Goal: Task Accomplishment & Management: Manage account settings

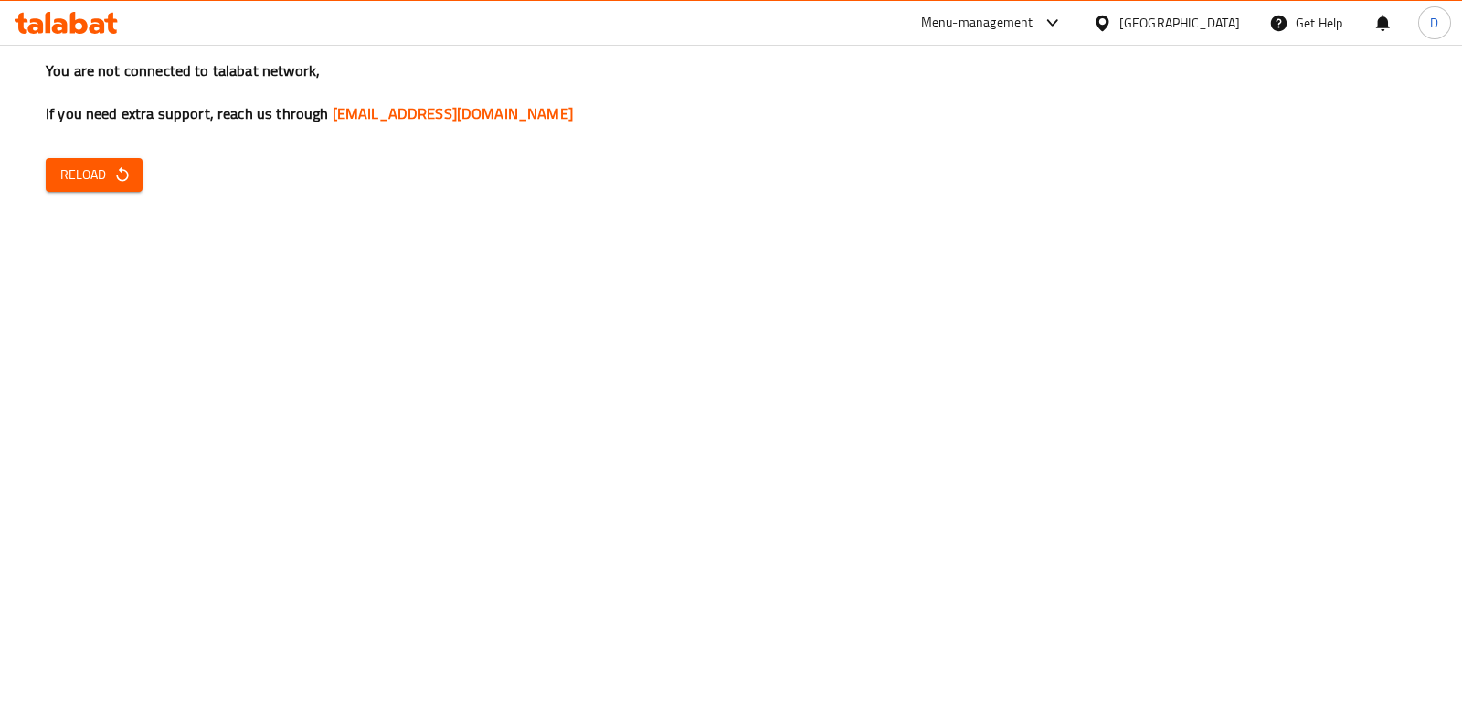
click at [117, 169] on icon "button" at bounding box center [122, 174] width 18 height 18
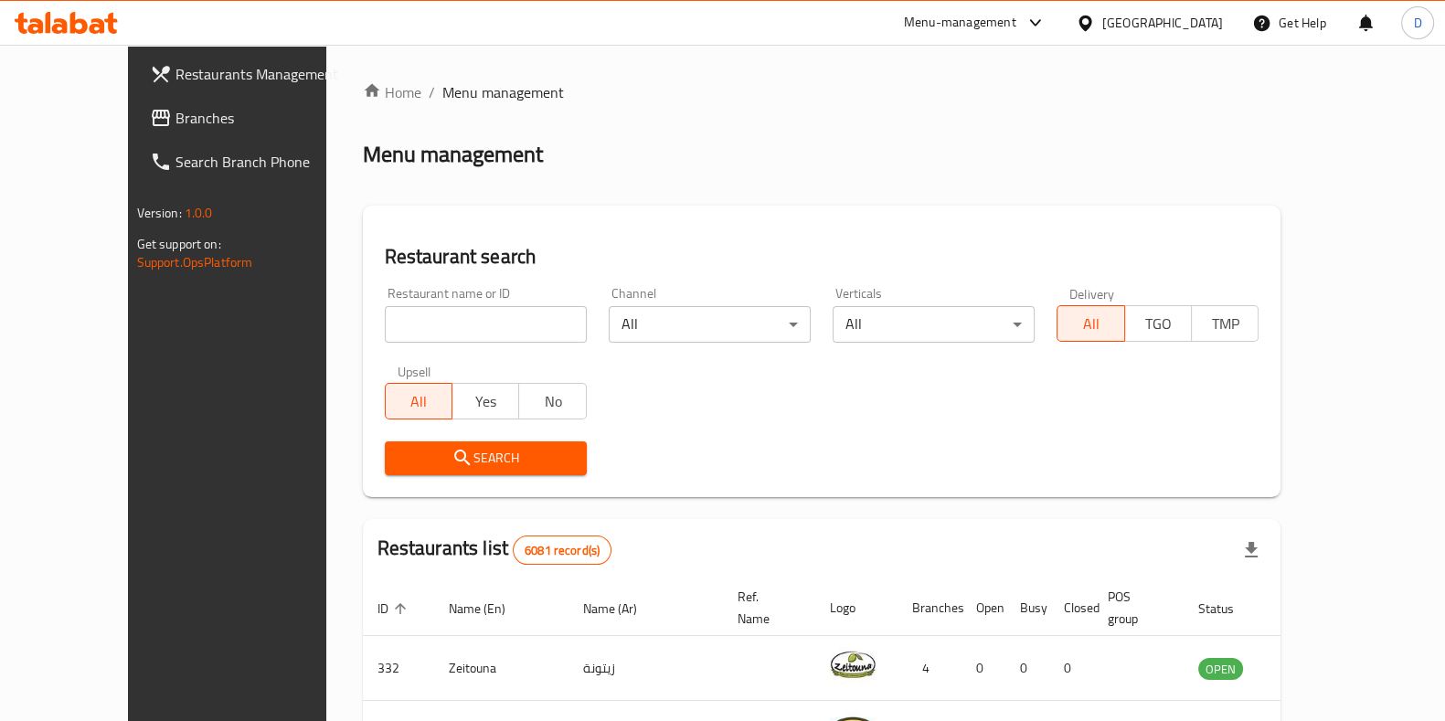
click at [392, 332] on input "search" at bounding box center [486, 324] width 202 height 37
type input "MUMBAI"
click at [437, 476] on div "Search" at bounding box center [486, 458] width 224 height 56
click at [457, 450] on span "Search" at bounding box center [485, 458] width 173 height 23
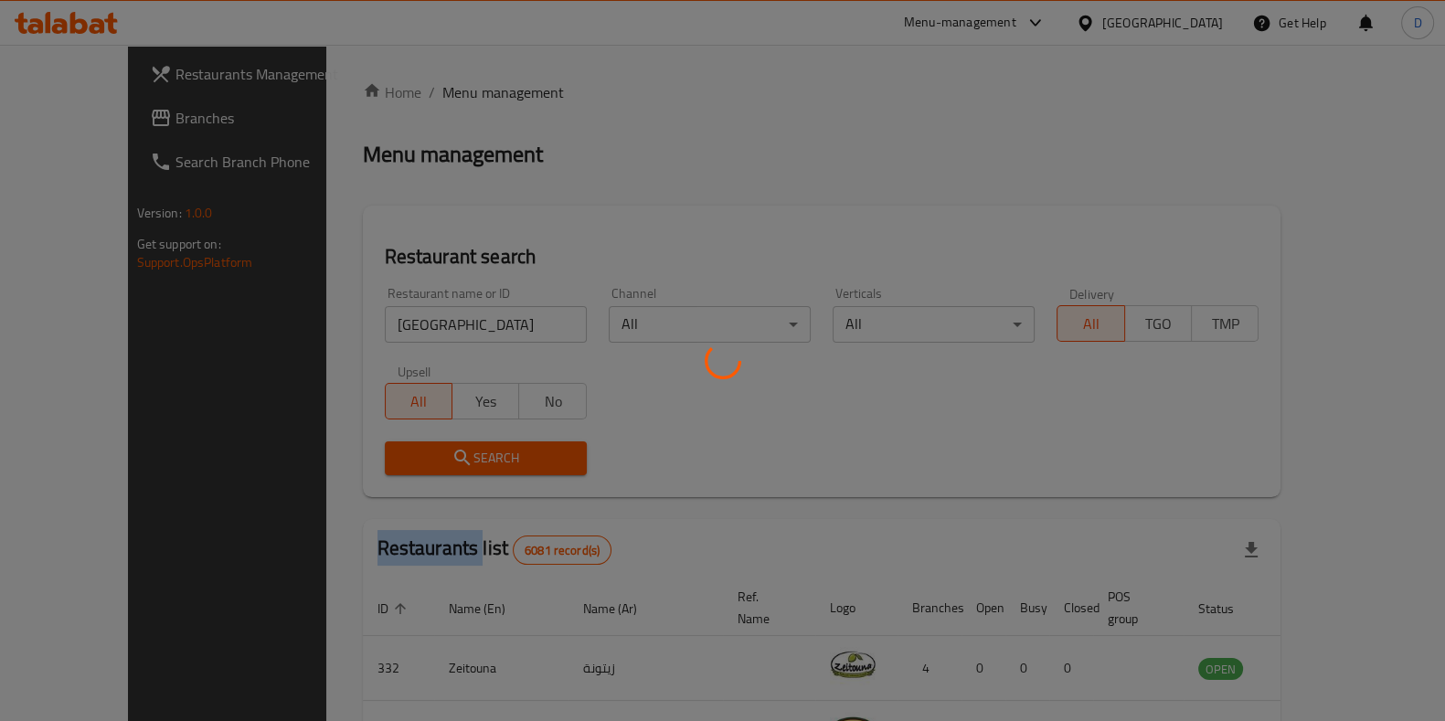
click at [457, 450] on div at bounding box center [722, 360] width 1445 height 721
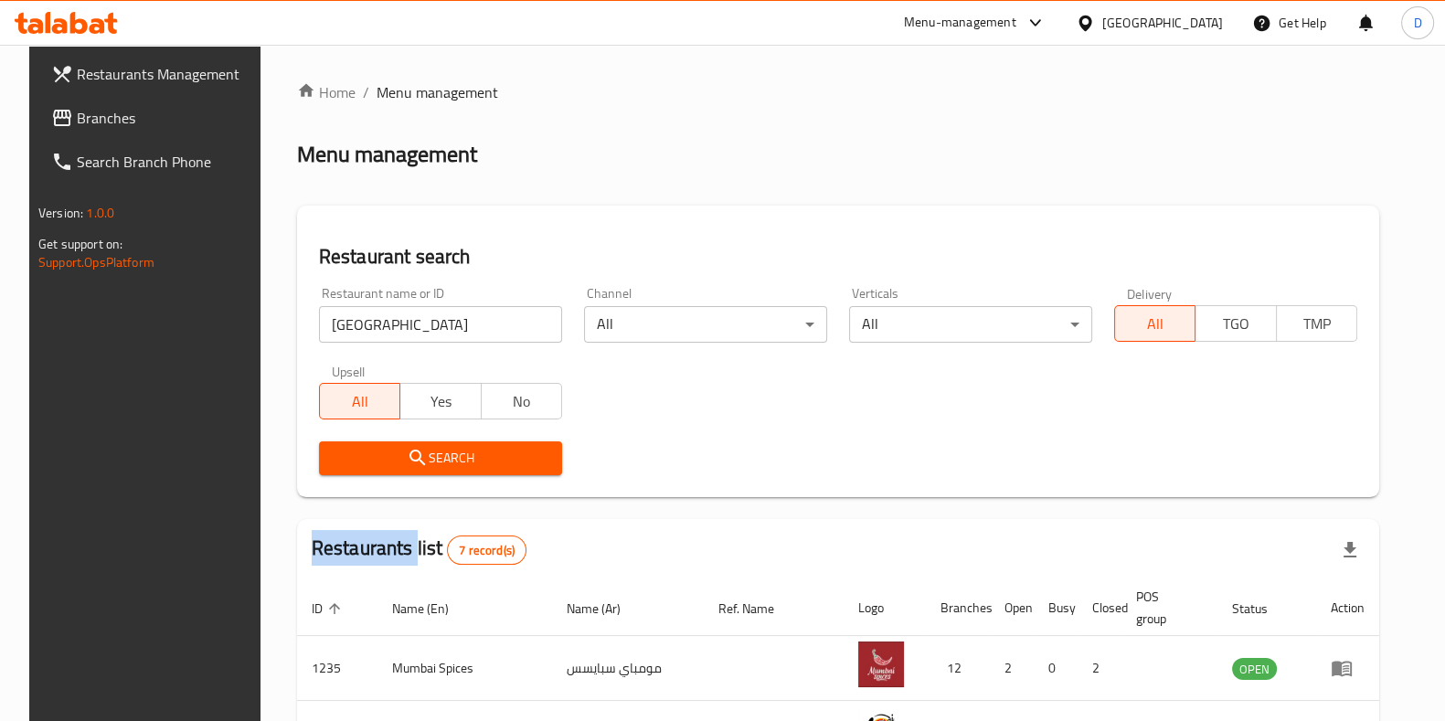
scroll to position [150, 0]
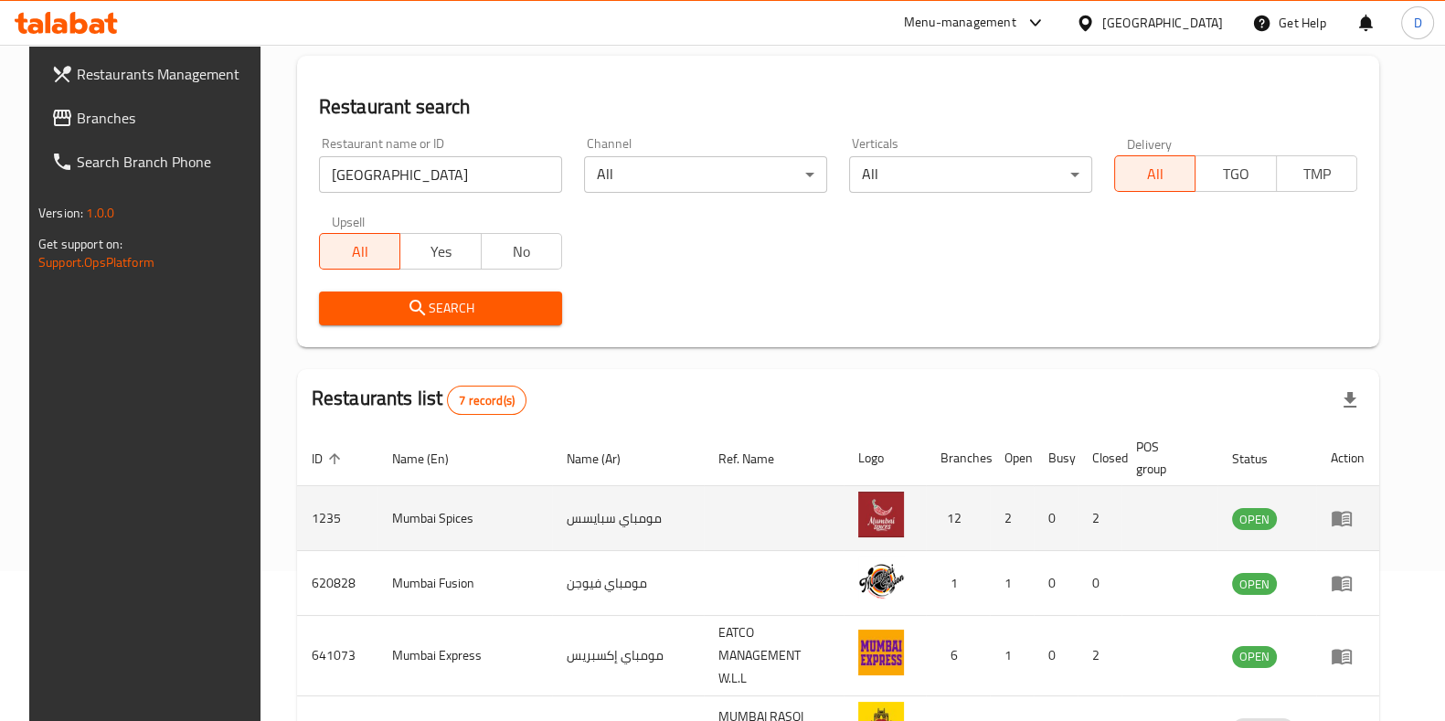
click at [313, 512] on td "1235" at bounding box center [337, 518] width 80 height 65
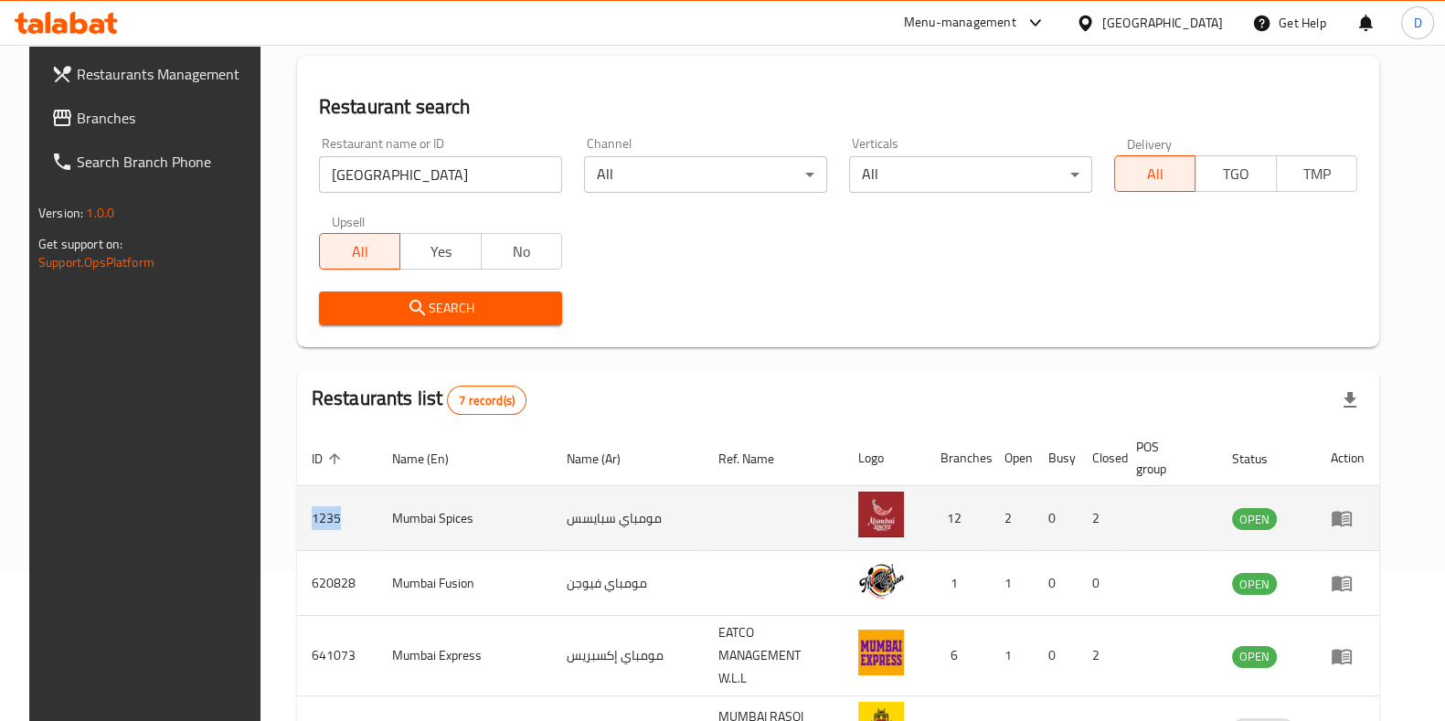
copy td "1235"
click at [1352, 514] on icon "enhanced table" at bounding box center [1342, 520] width 20 height 16
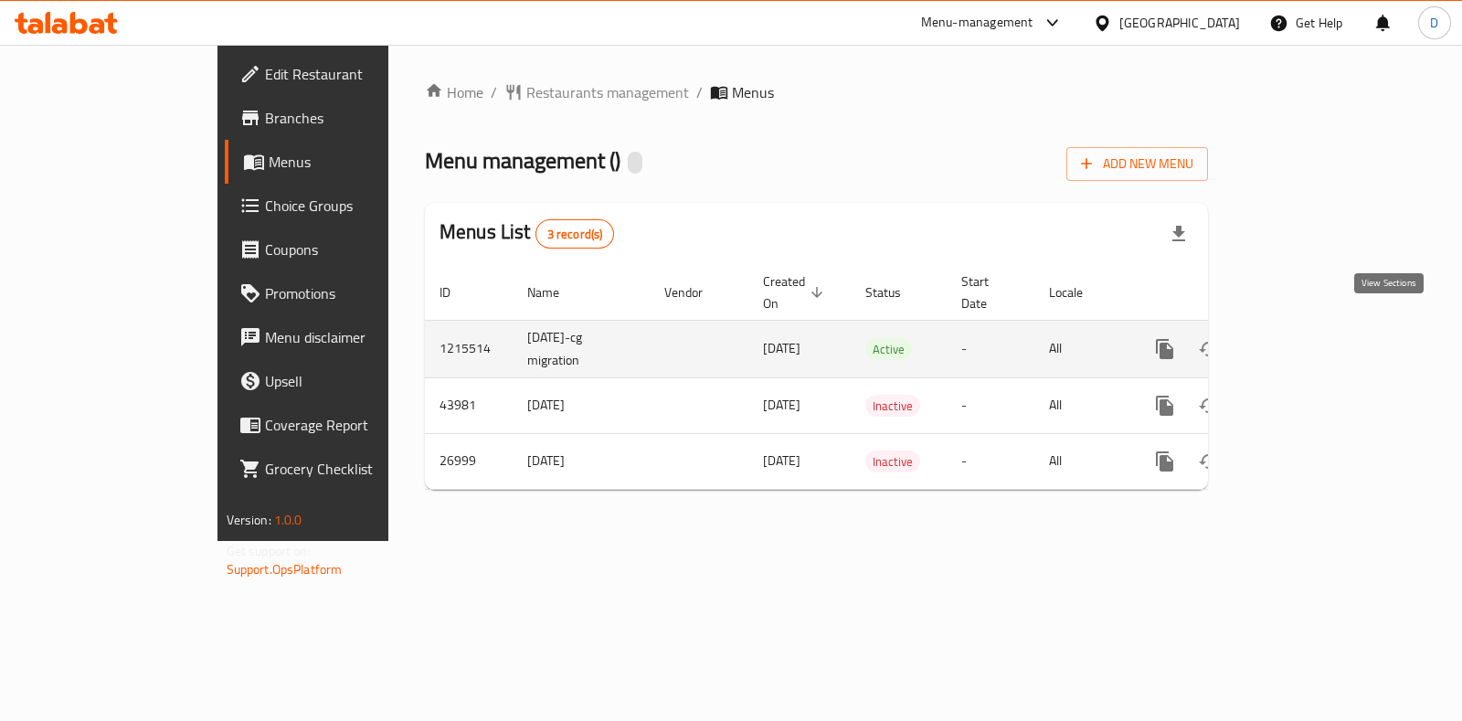
click at [1308, 338] on icon "enhanced table" at bounding box center [1297, 349] width 22 height 22
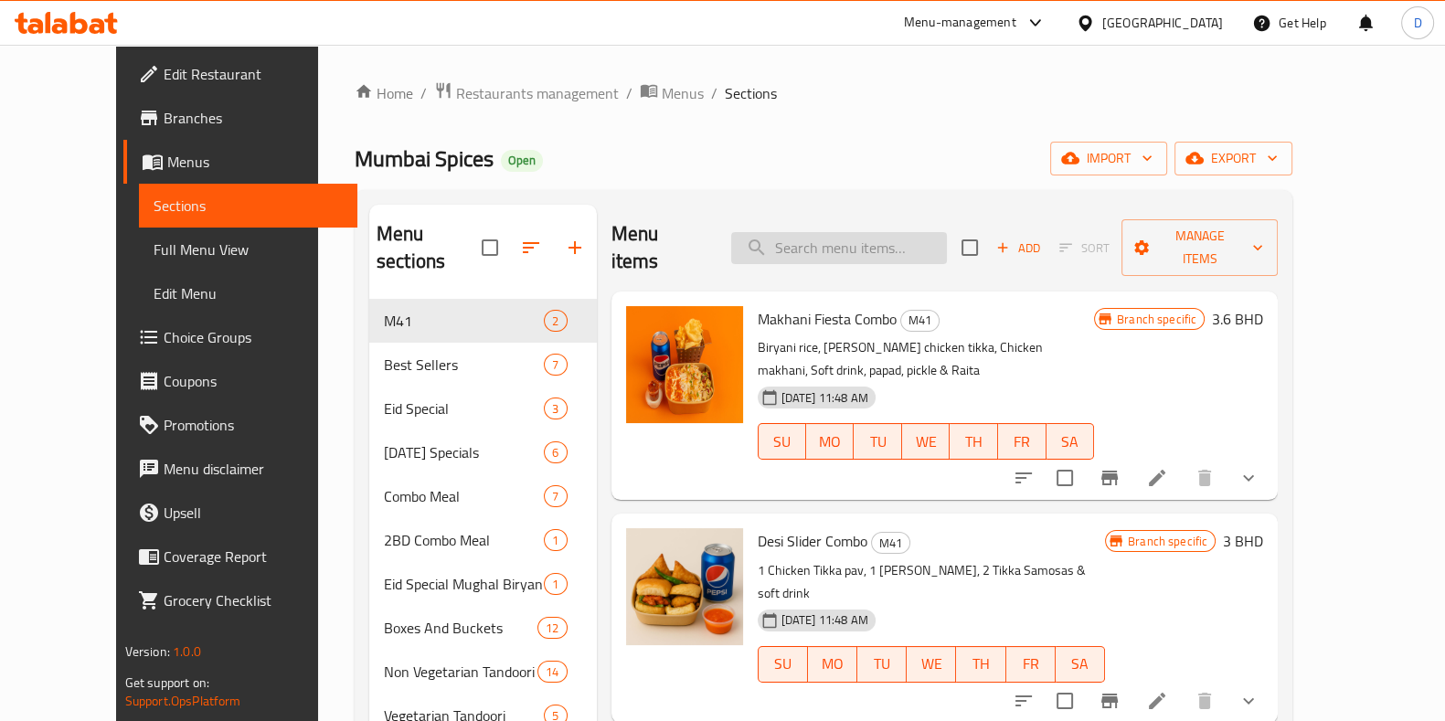
click at [889, 232] on input "search" at bounding box center [839, 248] width 216 height 32
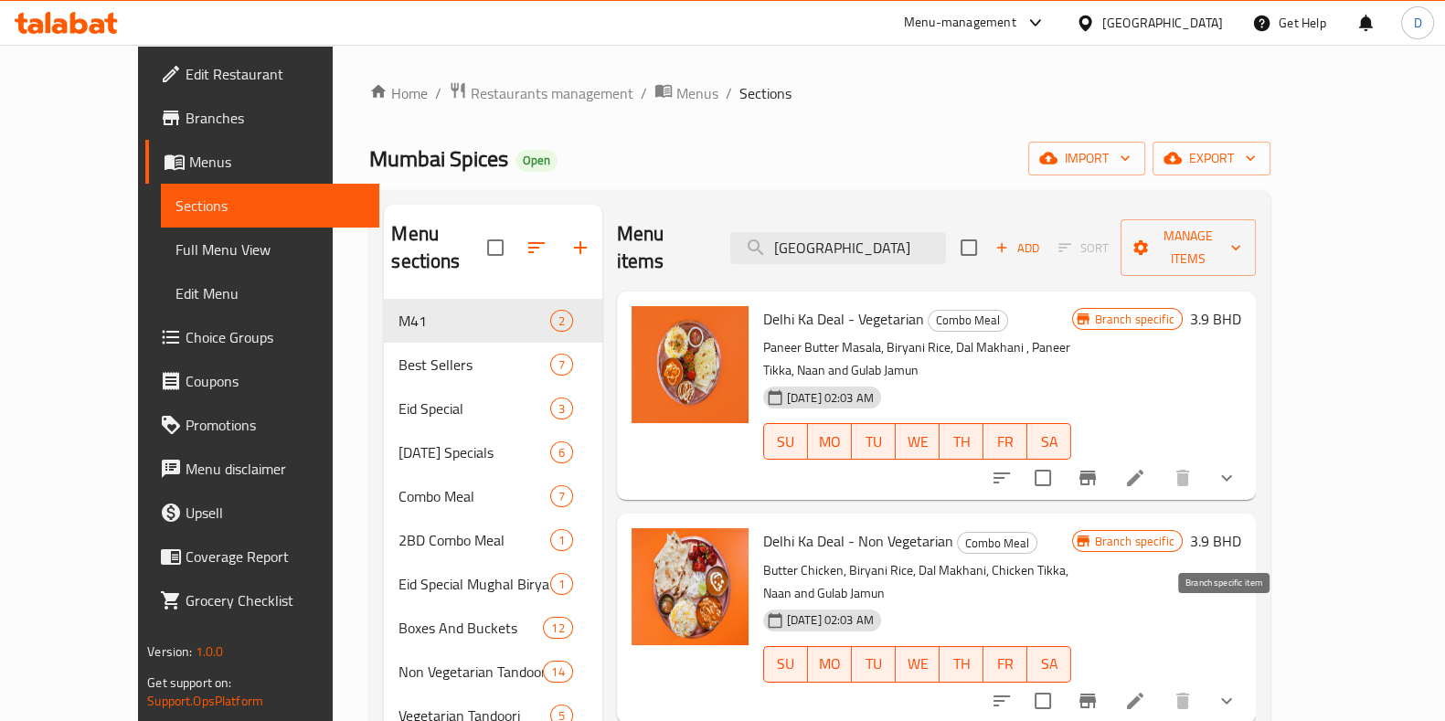
type input "delhi"
click at [1110, 679] on button "Branch-specific-item" at bounding box center [1088, 701] width 44 height 44
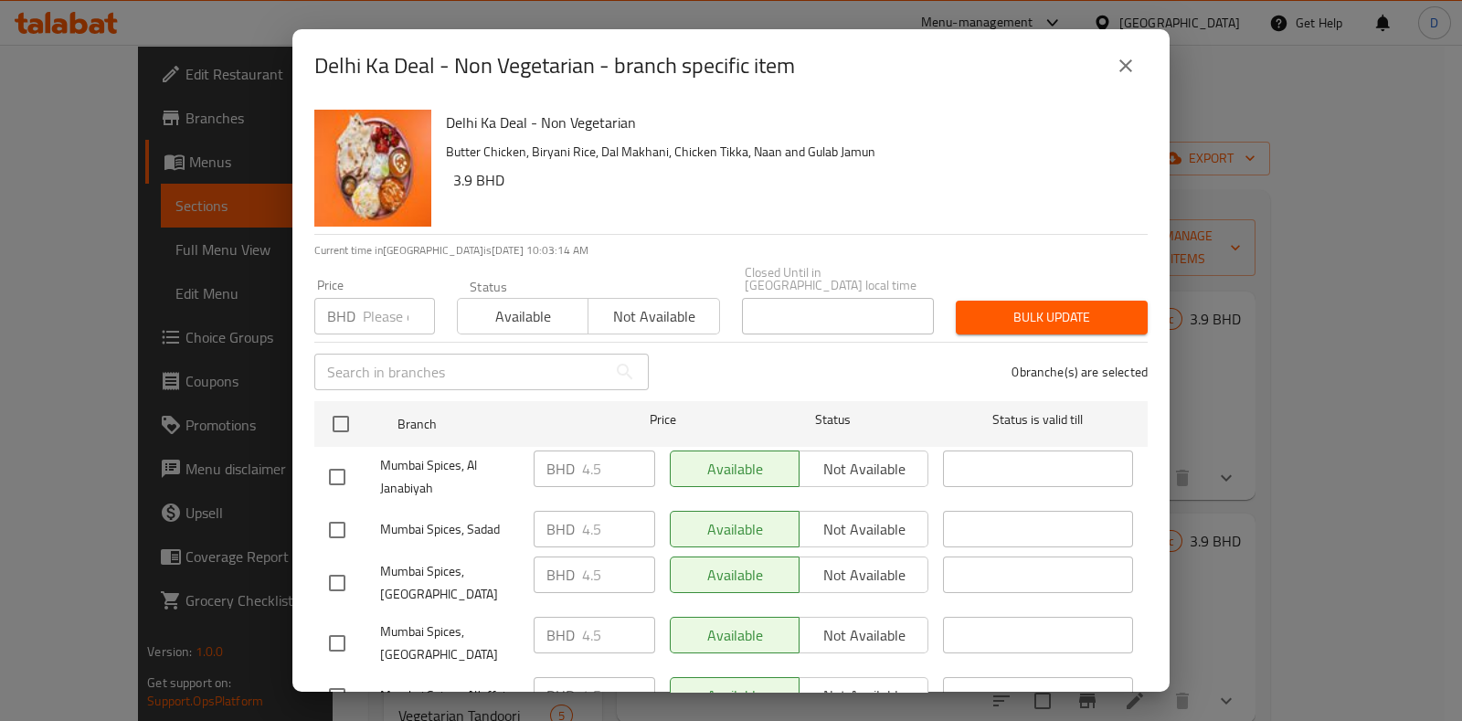
click at [1128, 58] on icon "close" at bounding box center [1126, 66] width 22 height 22
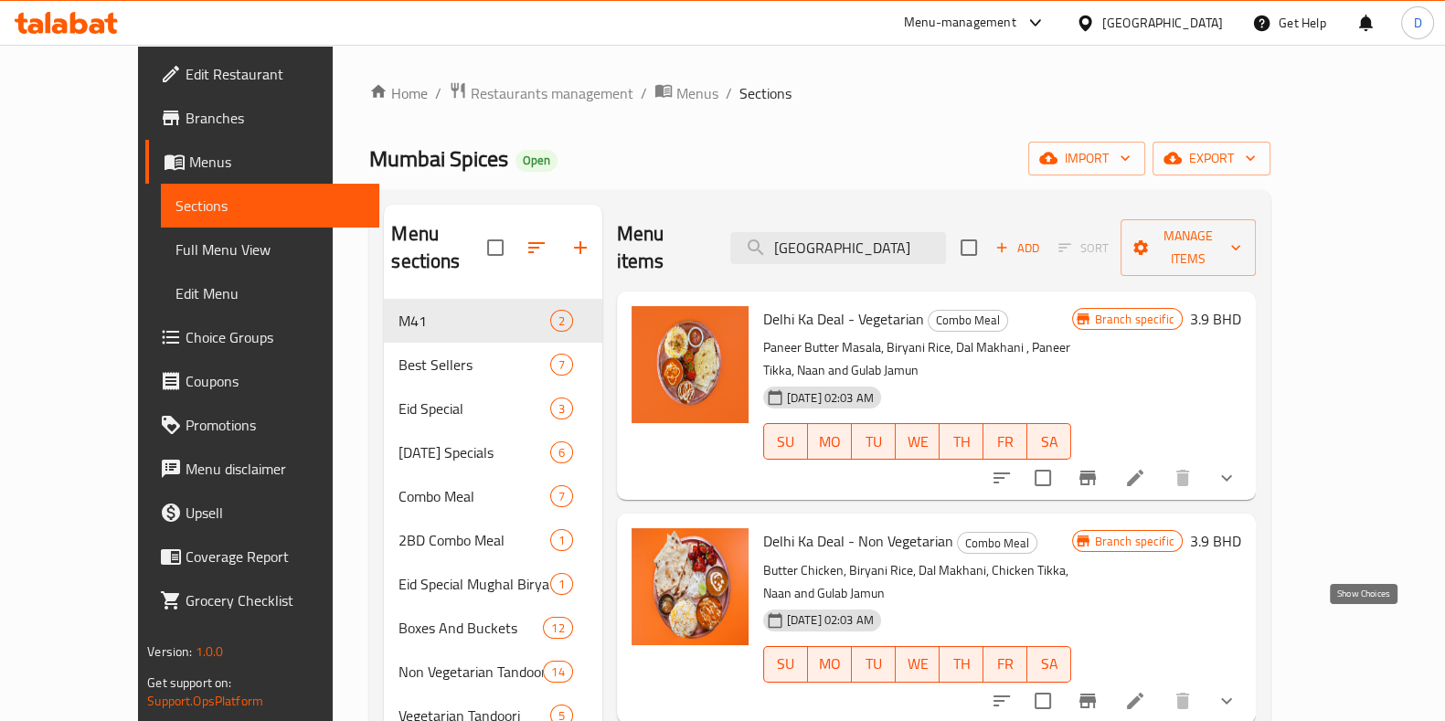
click at [1237, 690] on icon "show more" at bounding box center [1227, 701] width 22 height 22
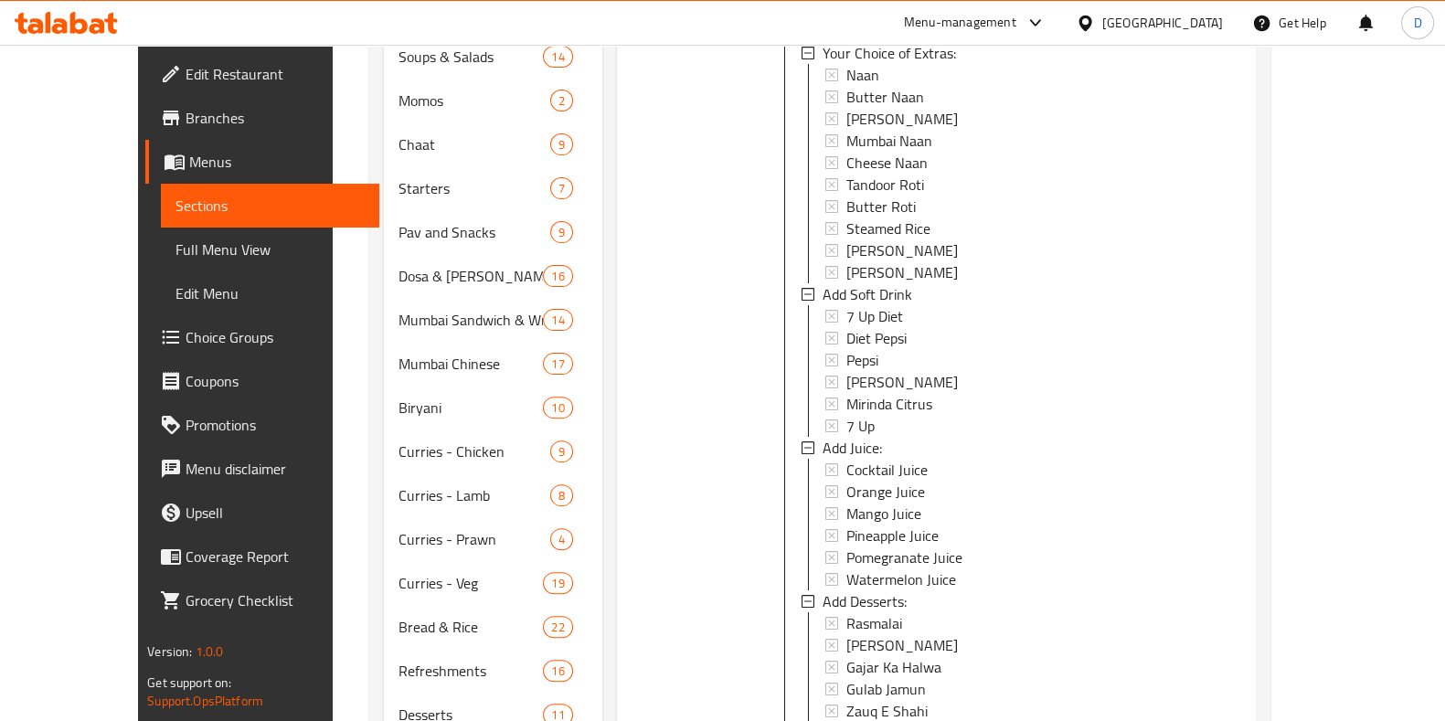
scroll to position [835, 0]
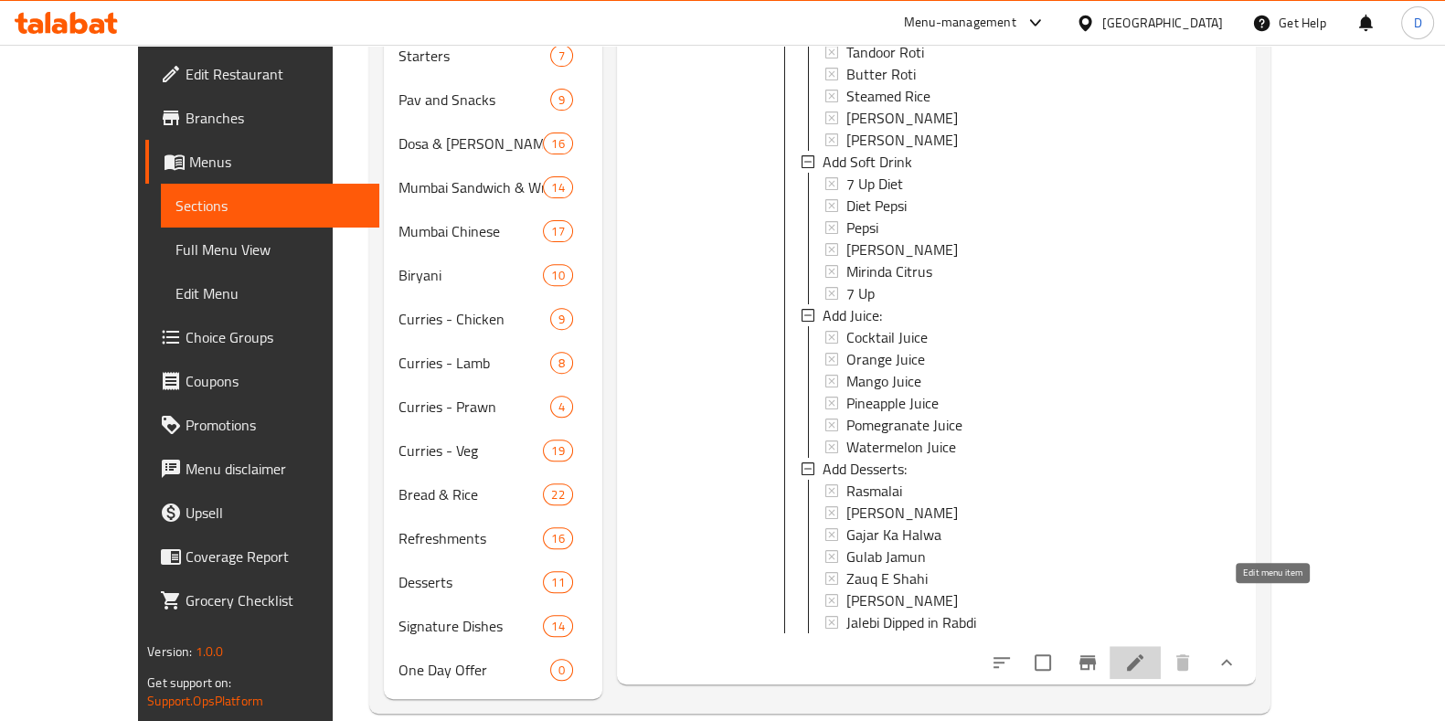
click at [1146, 652] on icon at bounding box center [1135, 663] width 22 height 22
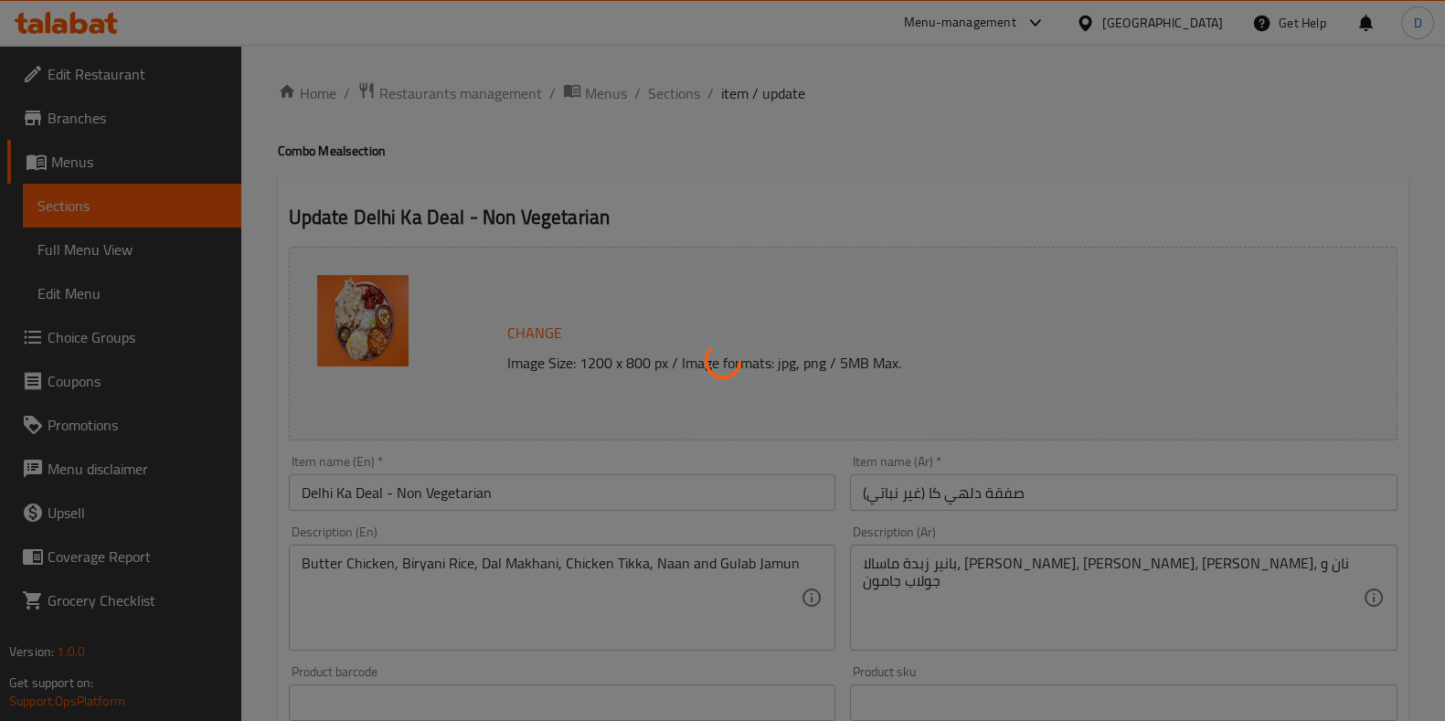
type input "اختيارك من الإضافات:"
type input "0"
type input "10"
type input "أضف المشروب الغازي"
type input "0"
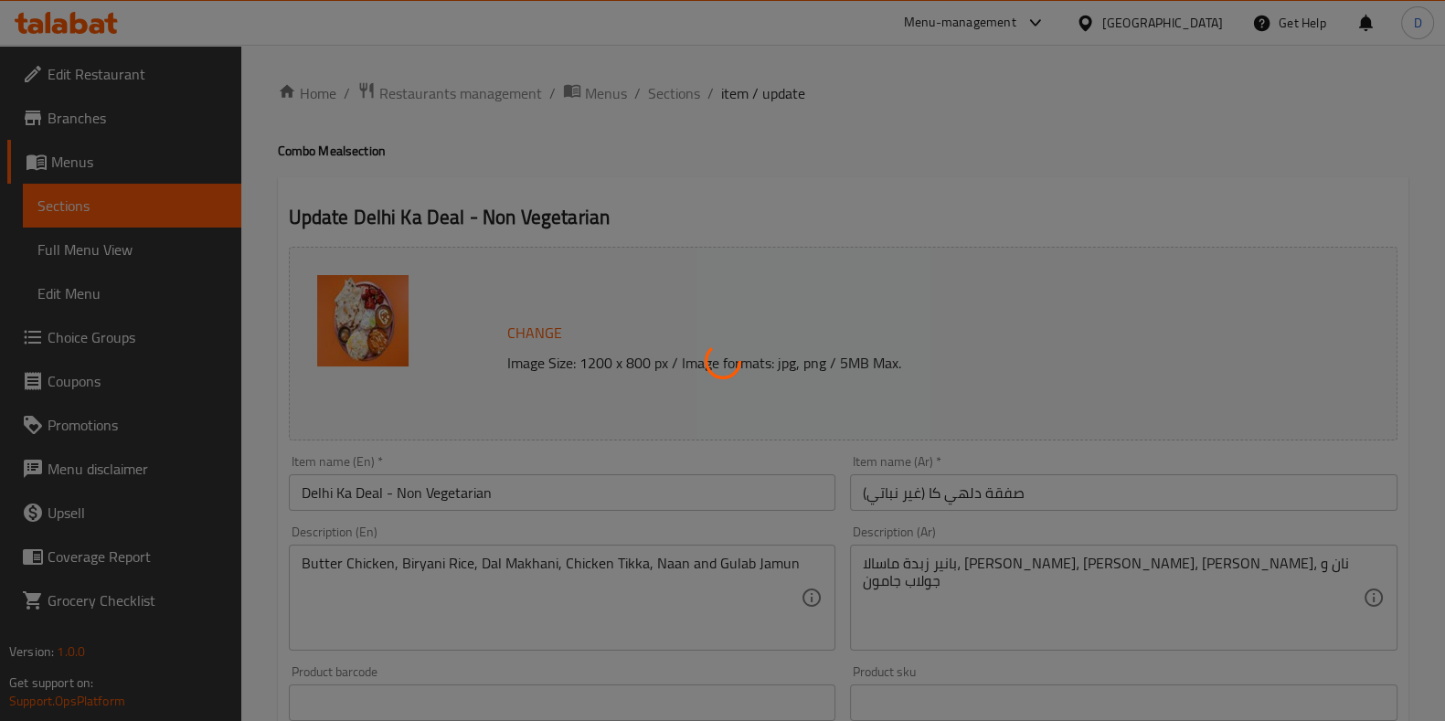
type input "6"
type input "أضف عصير:"
type input "0"
type input "6"
type input "أضف الحلويات:"
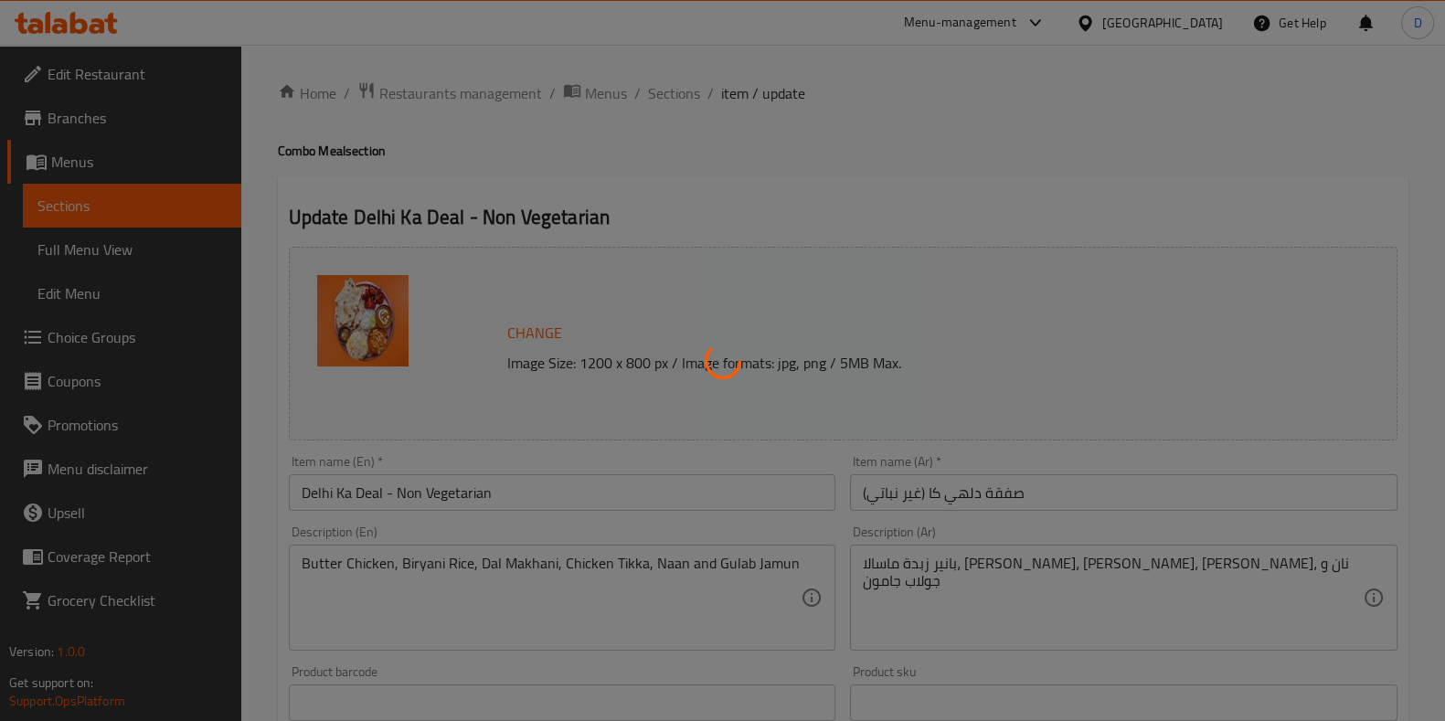
type input "0"
type input "7"
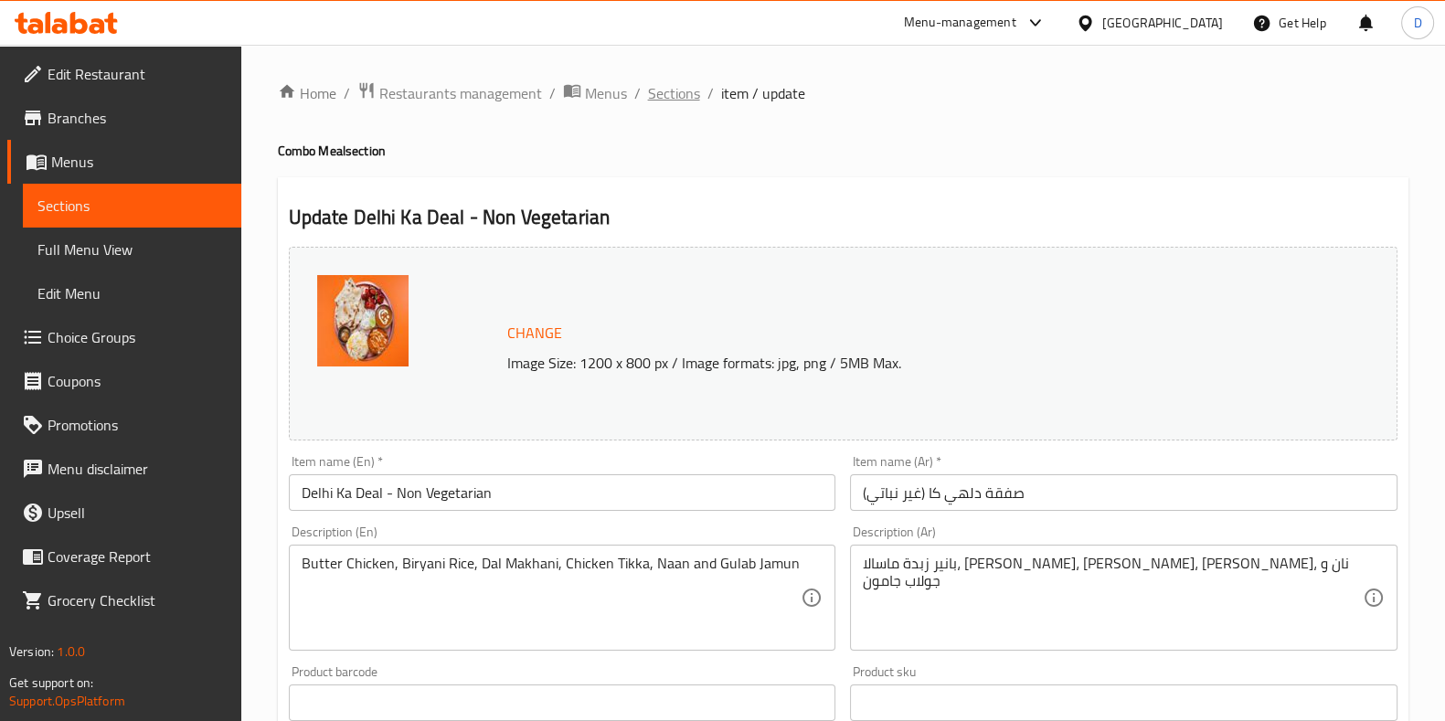
click at [689, 90] on span "Sections" at bounding box center [674, 93] width 52 height 22
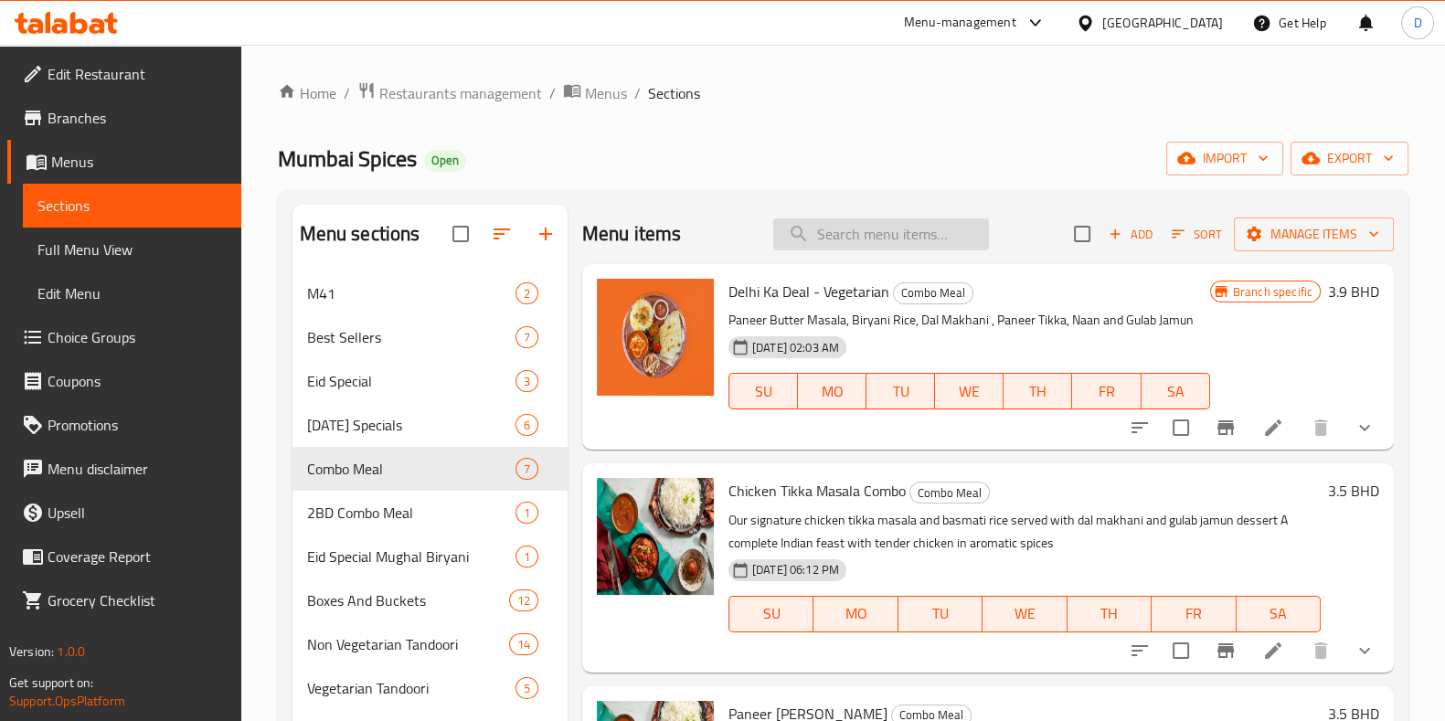
click at [932, 228] on input "search" at bounding box center [881, 234] width 216 height 32
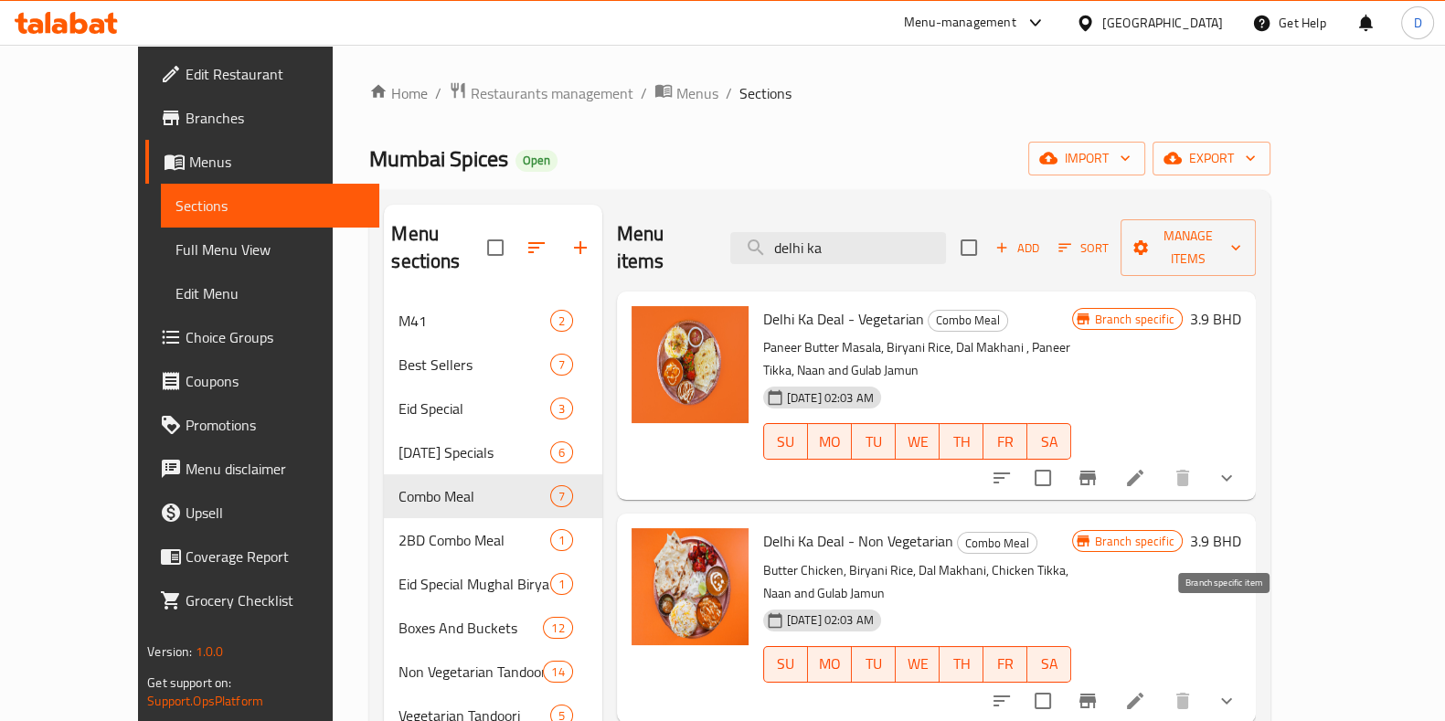
type input "delhi ka"
click at [1099, 690] on icon "Branch-specific-item" at bounding box center [1088, 701] width 22 height 22
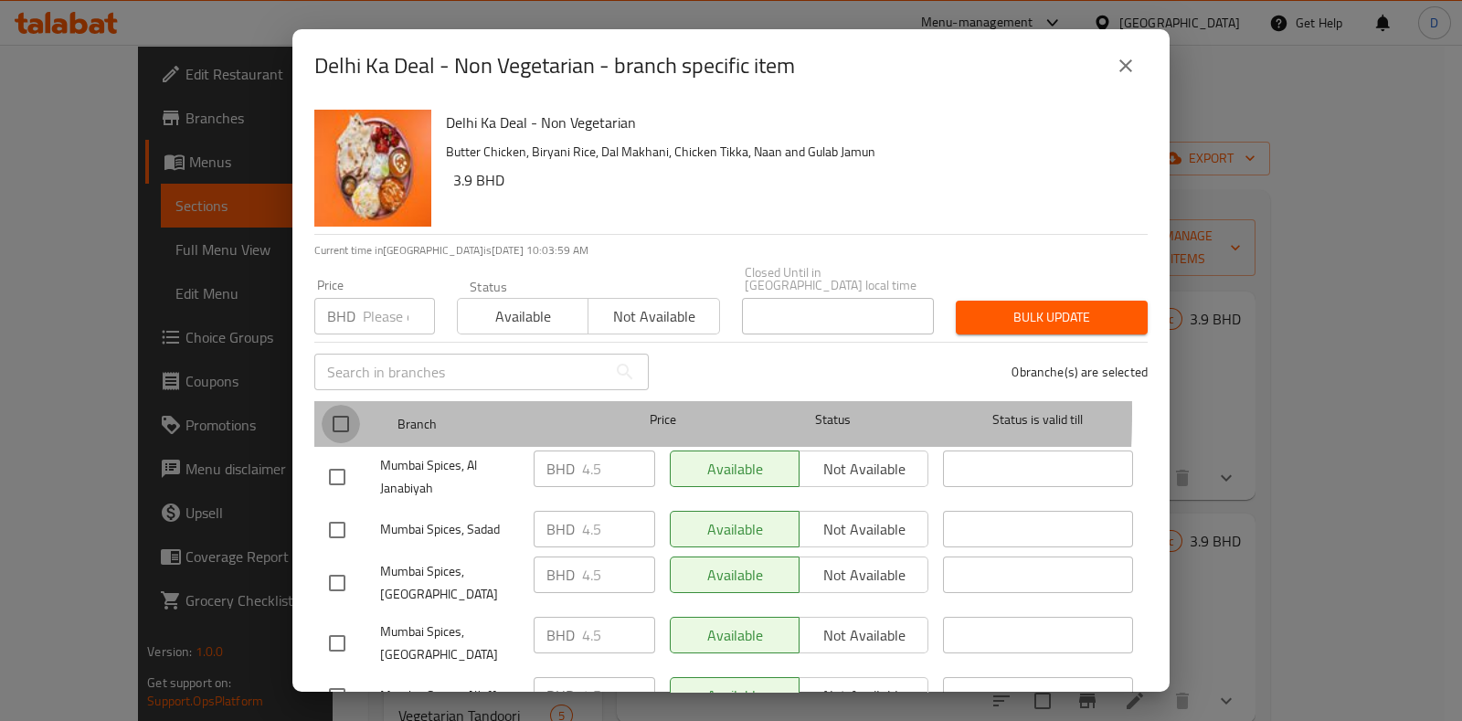
click at [331, 405] on input "checkbox" at bounding box center [341, 424] width 38 height 38
checkbox input "true"
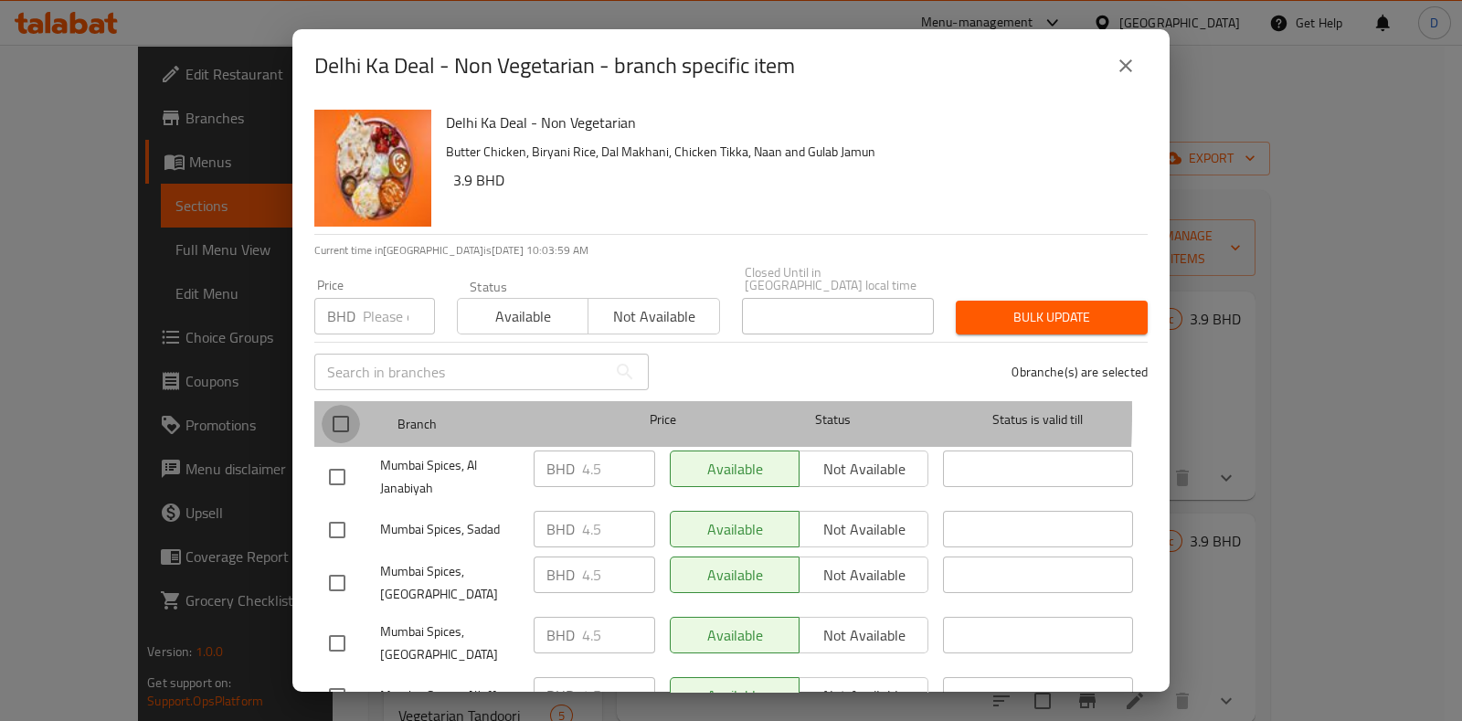
checkbox input "true"
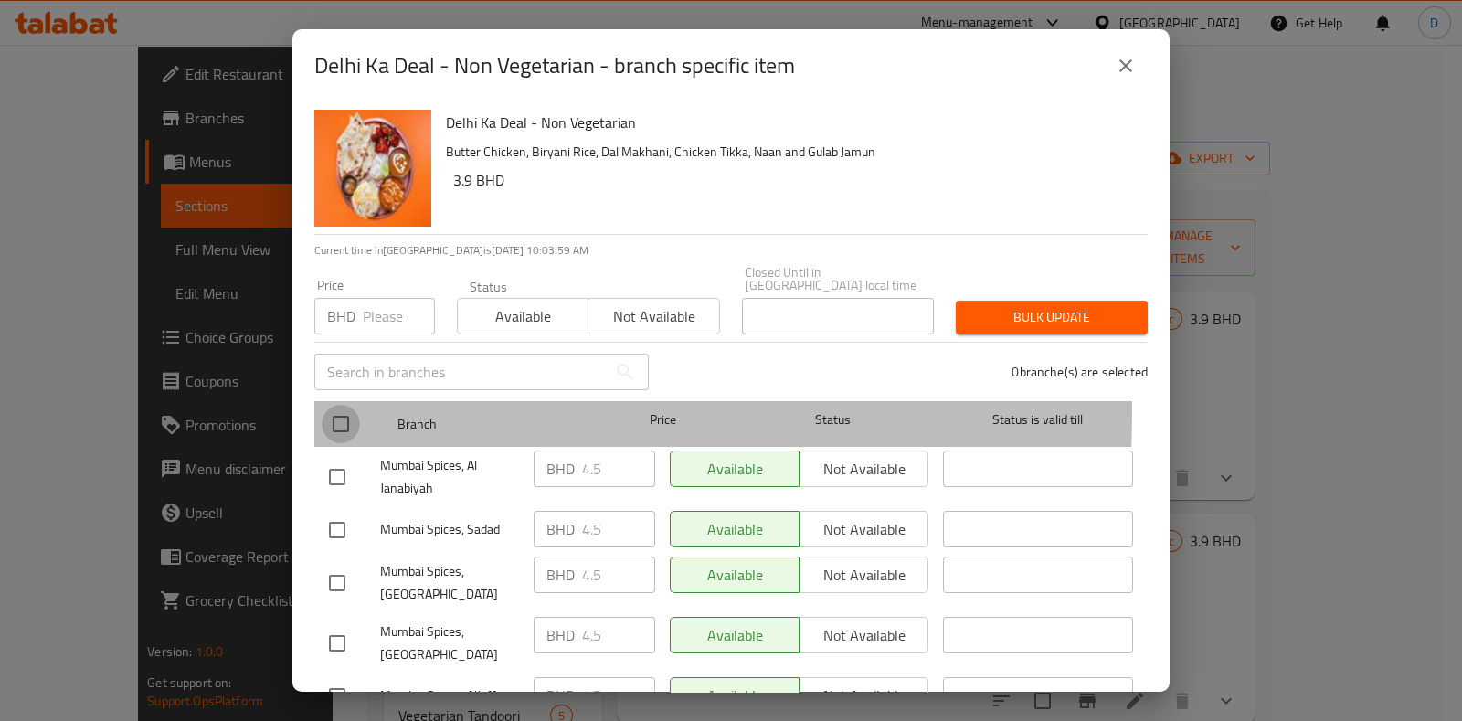
checkbox input "true"
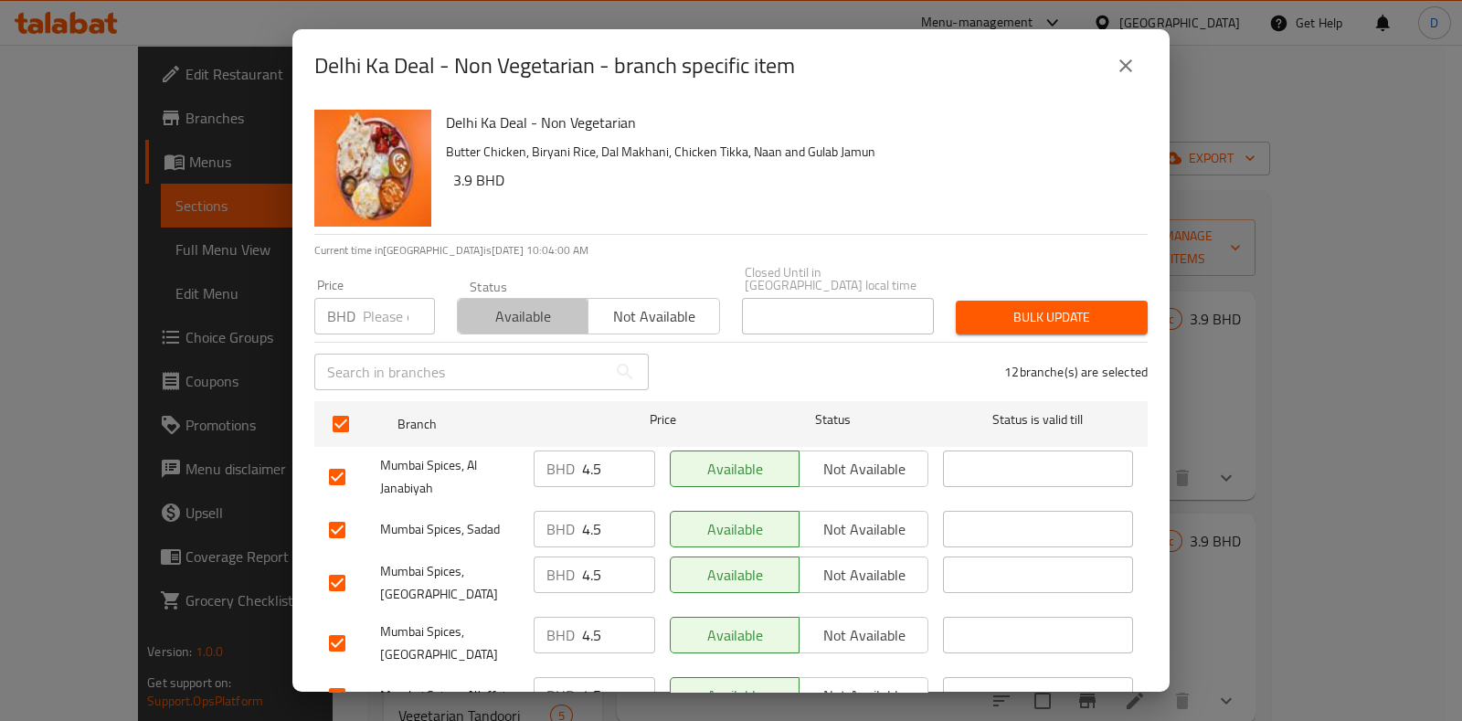
click at [499, 320] on button "Available" at bounding box center [523, 316] width 132 height 37
click at [980, 306] on span "Bulk update" at bounding box center [1052, 317] width 163 height 23
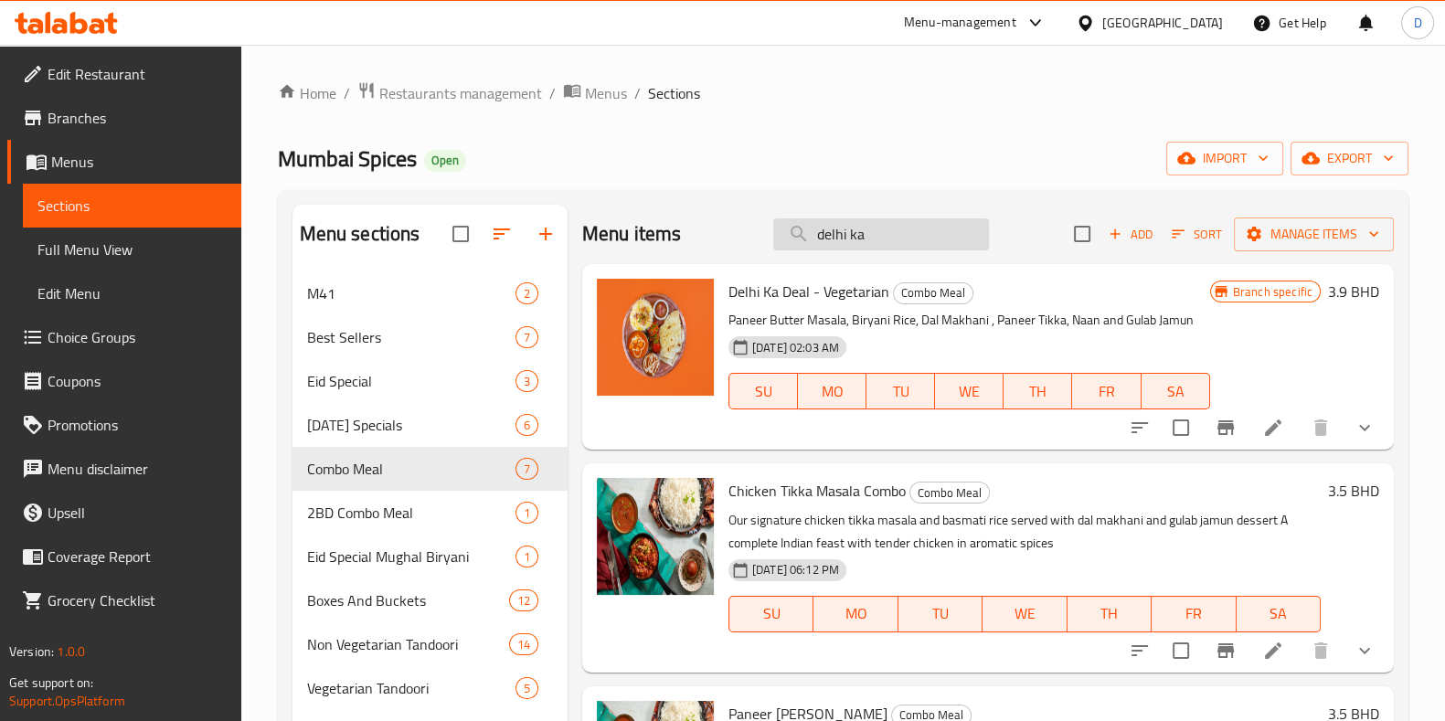
click at [876, 228] on input "delhi ka" at bounding box center [881, 234] width 216 height 32
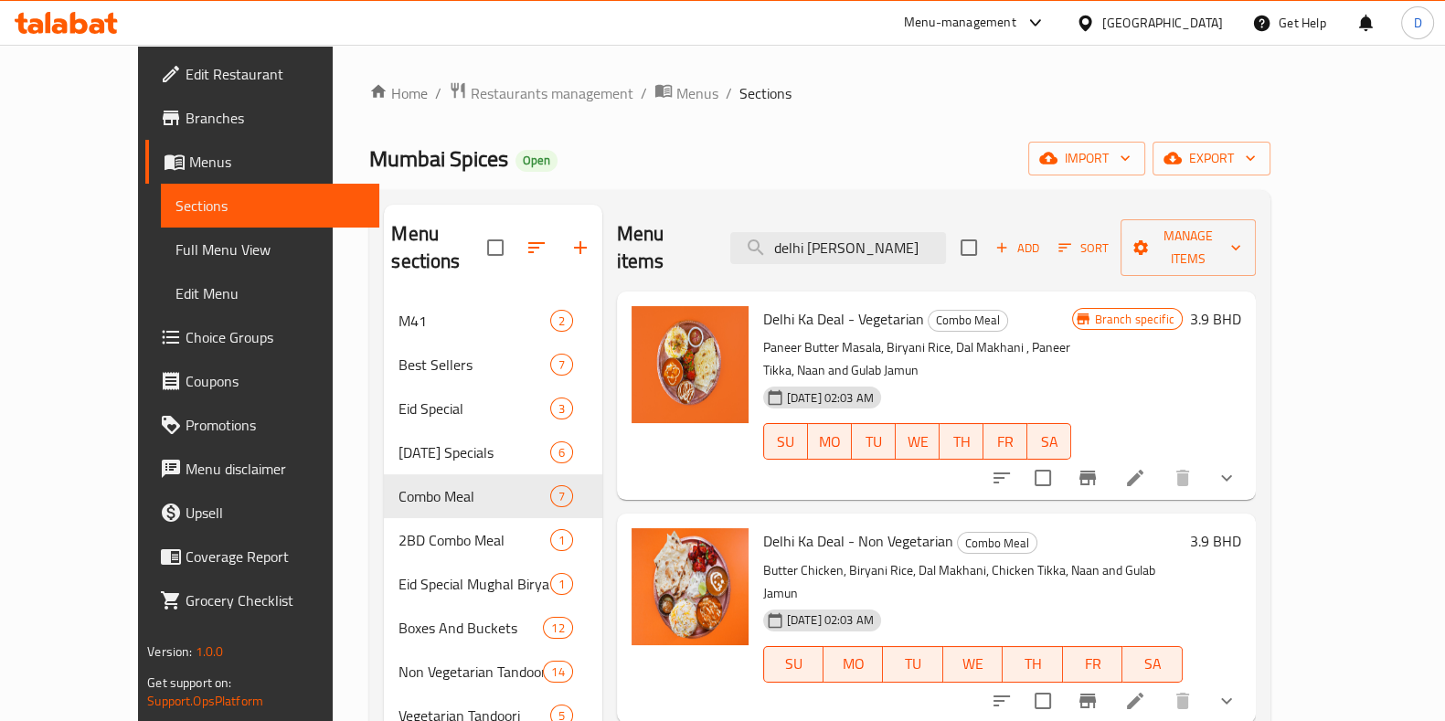
type input "delhi ka dea"
click at [1161, 685] on li at bounding box center [1135, 701] width 51 height 33
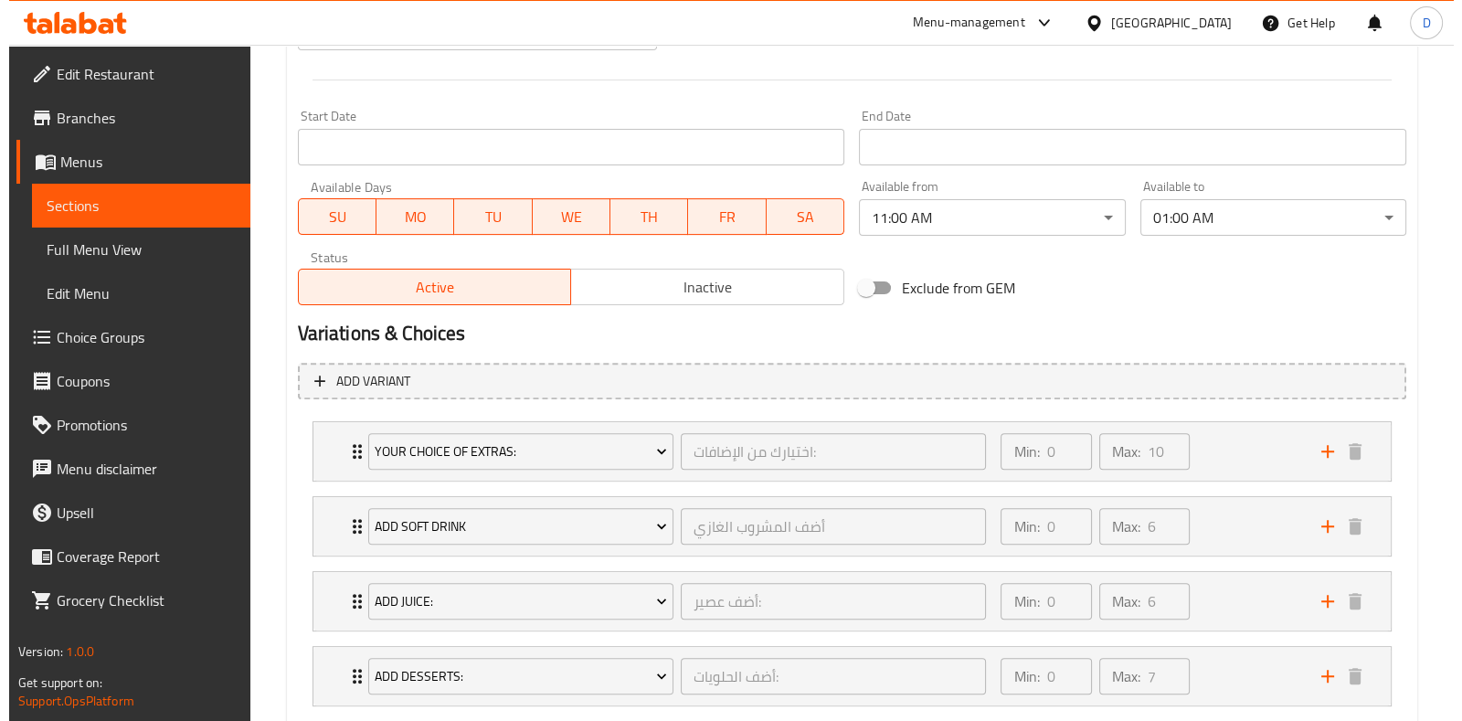
scroll to position [739, 0]
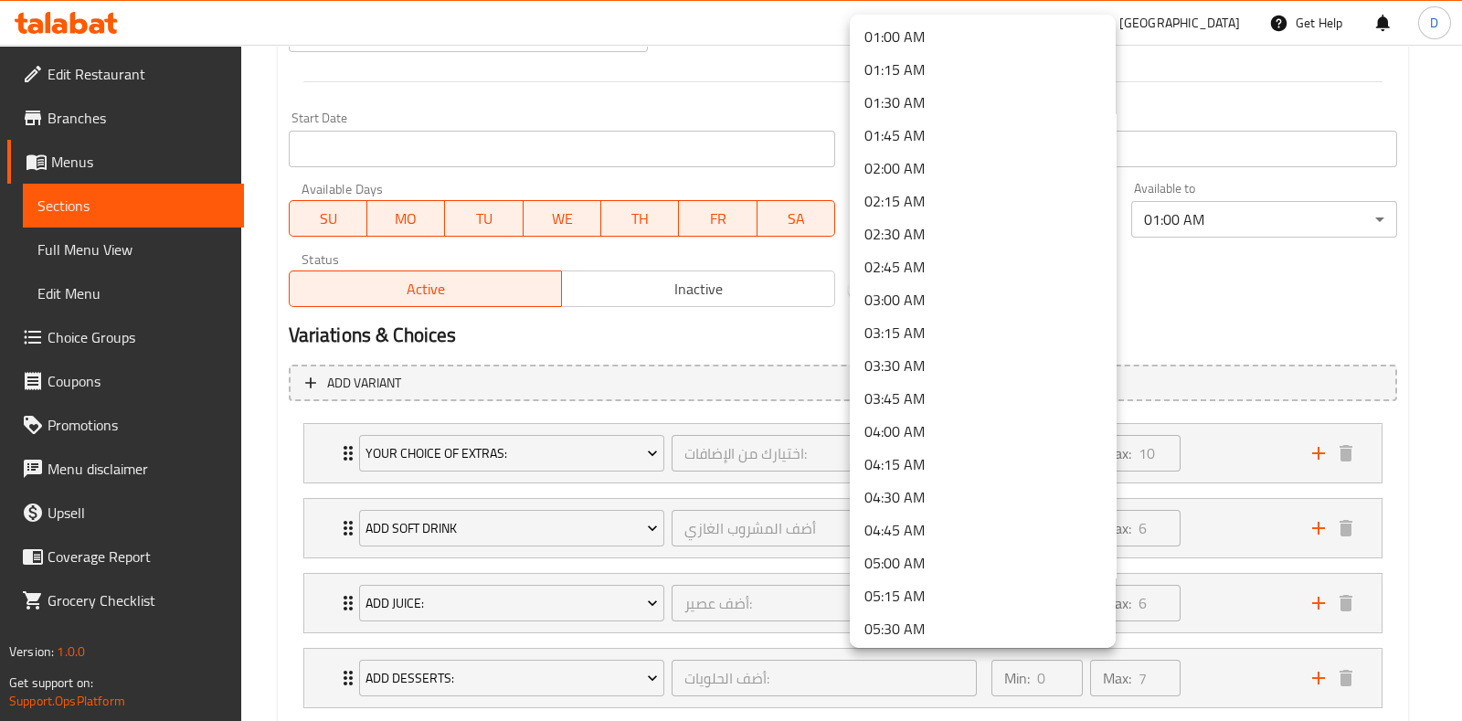
scroll to position [0, 0]
click at [914, 26] on li "00:00 AM" at bounding box center [983, 38] width 266 height 33
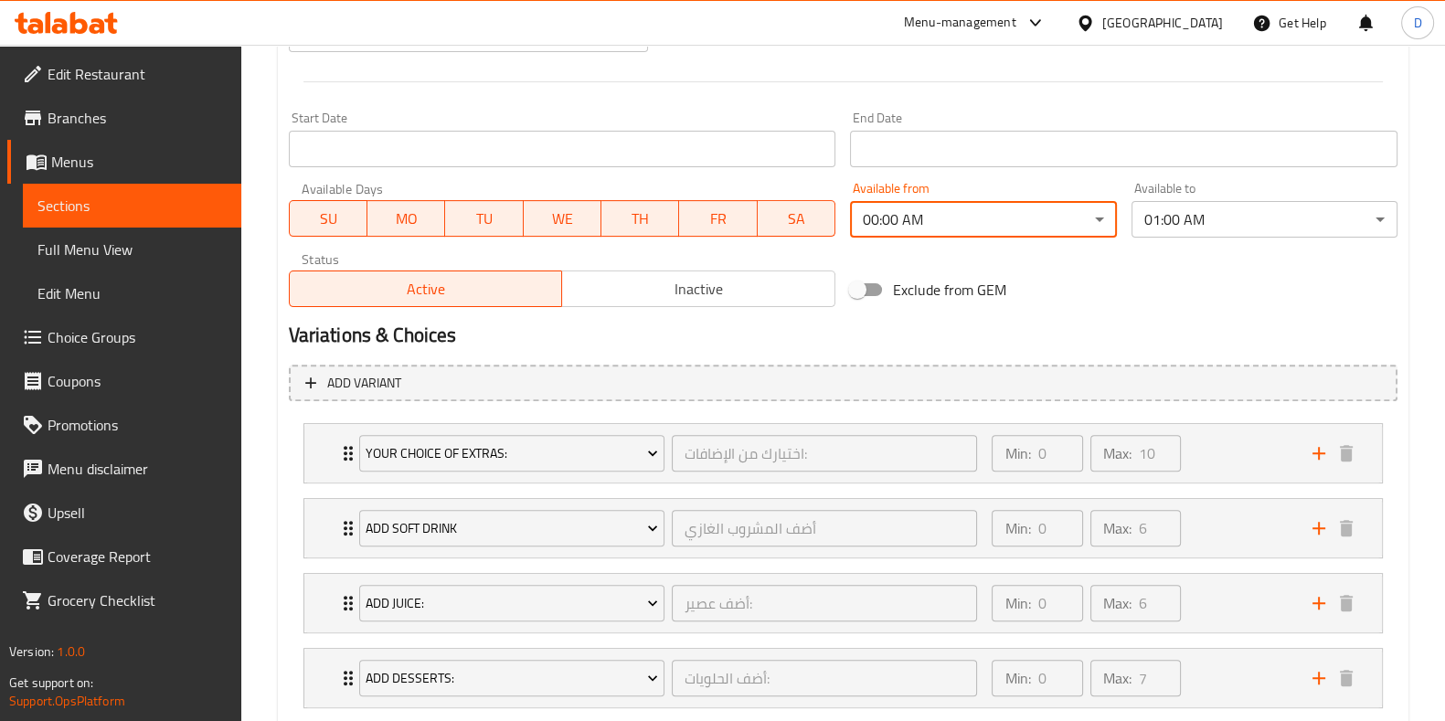
click at [1055, 239] on div "Available from 00:00 AM ​" at bounding box center [983, 210] width 281 height 70
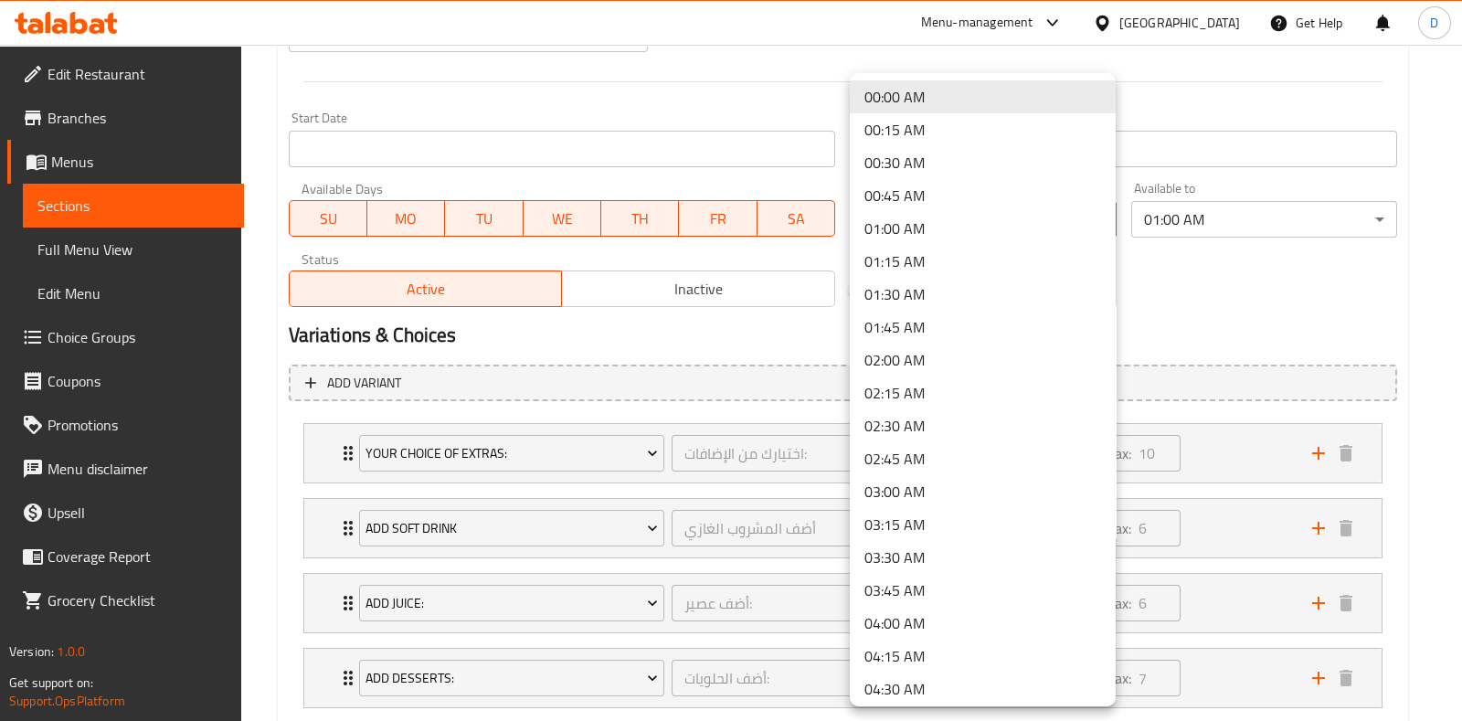
click at [1212, 237] on div at bounding box center [731, 360] width 1462 height 721
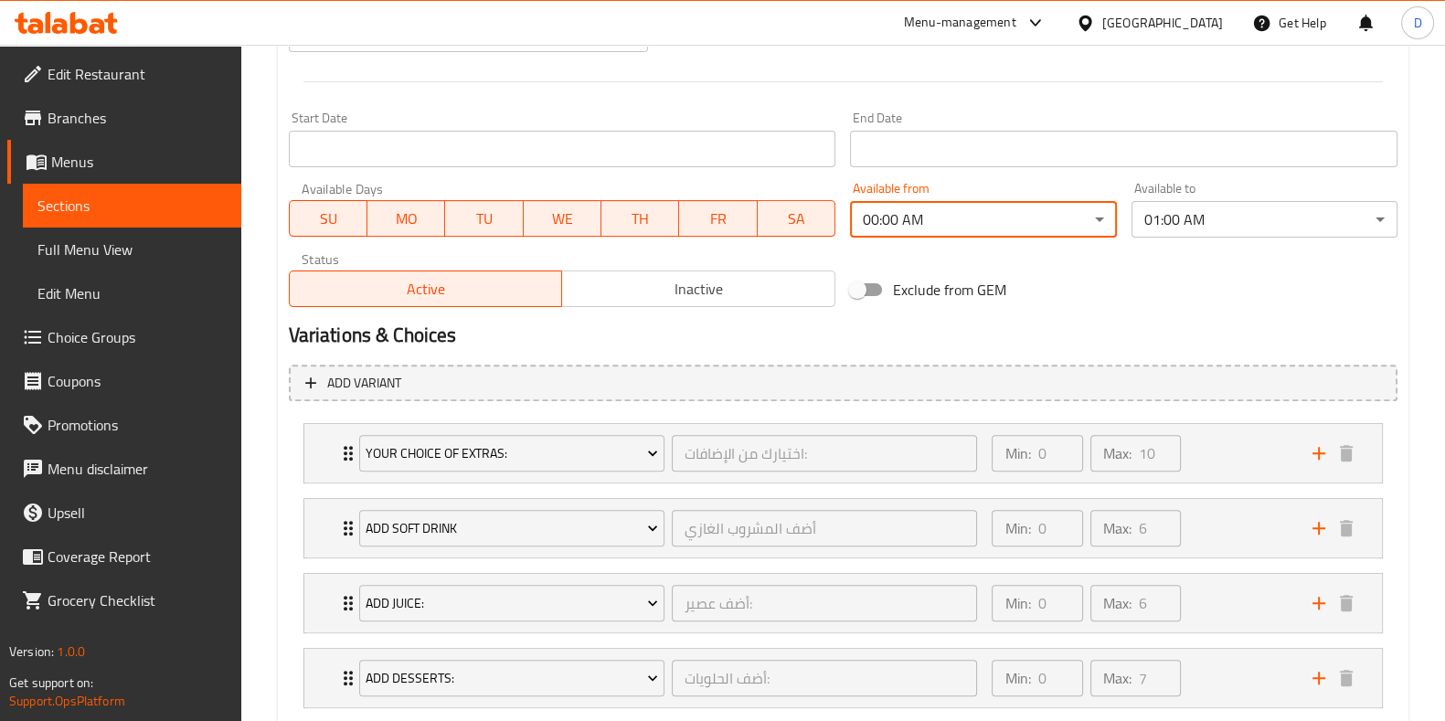
click at [1216, 234] on div "00:00 AM 00:15 AM 00:30 AM 00:45 AM 01:00 AM 01:15 AM 01:30 AM 01:45 AM 02:00 A…" at bounding box center [722, 360] width 1445 height 721
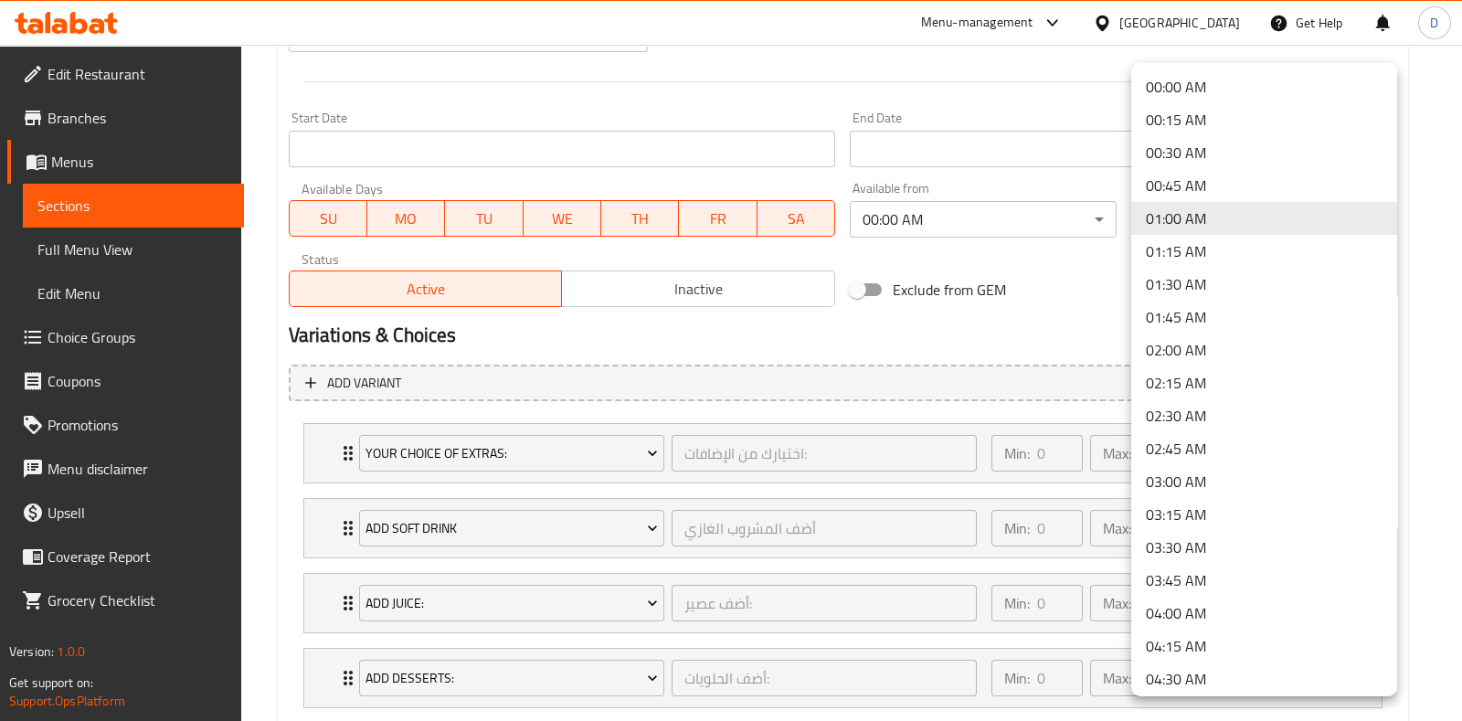
click at [1196, 85] on li "00:00 AM" at bounding box center [1264, 86] width 266 height 33
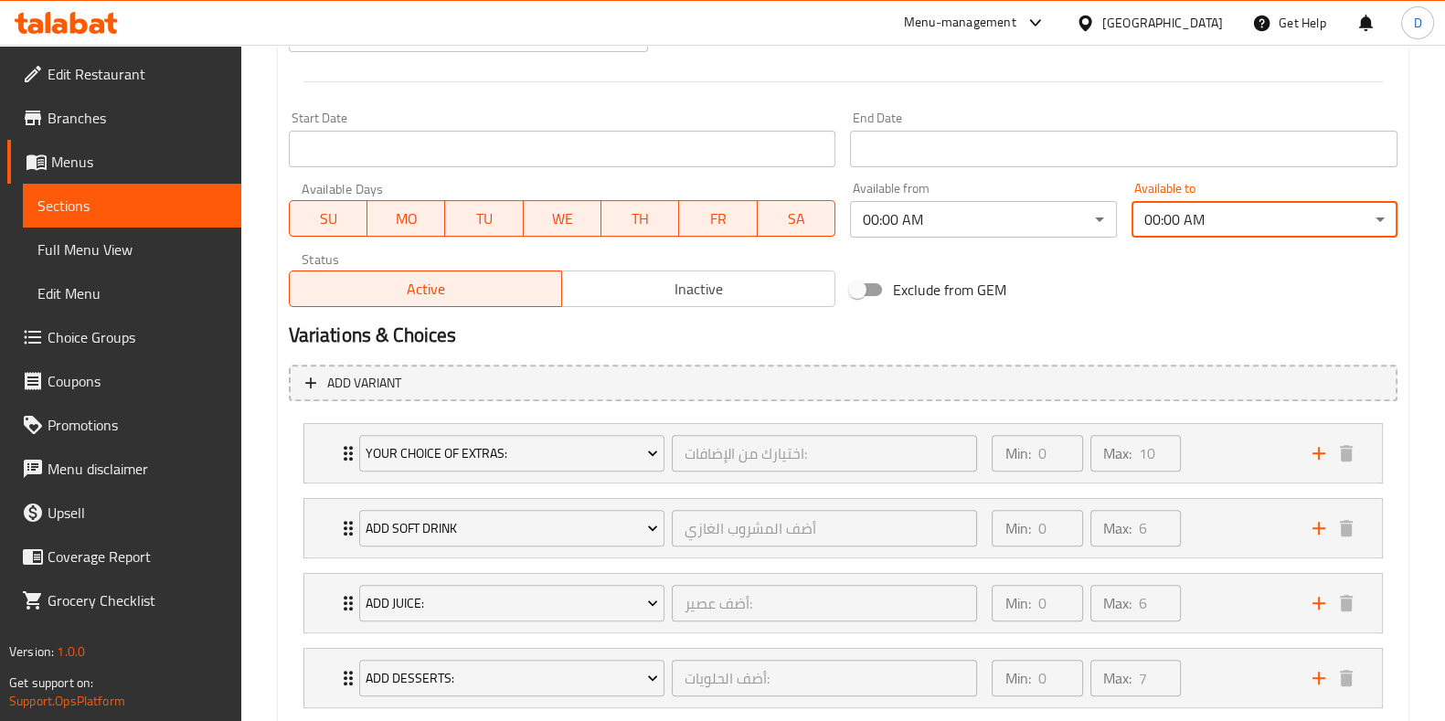
click at [1053, 316] on div "Variations & Choices" at bounding box center [842, 335] width 1123 height 42
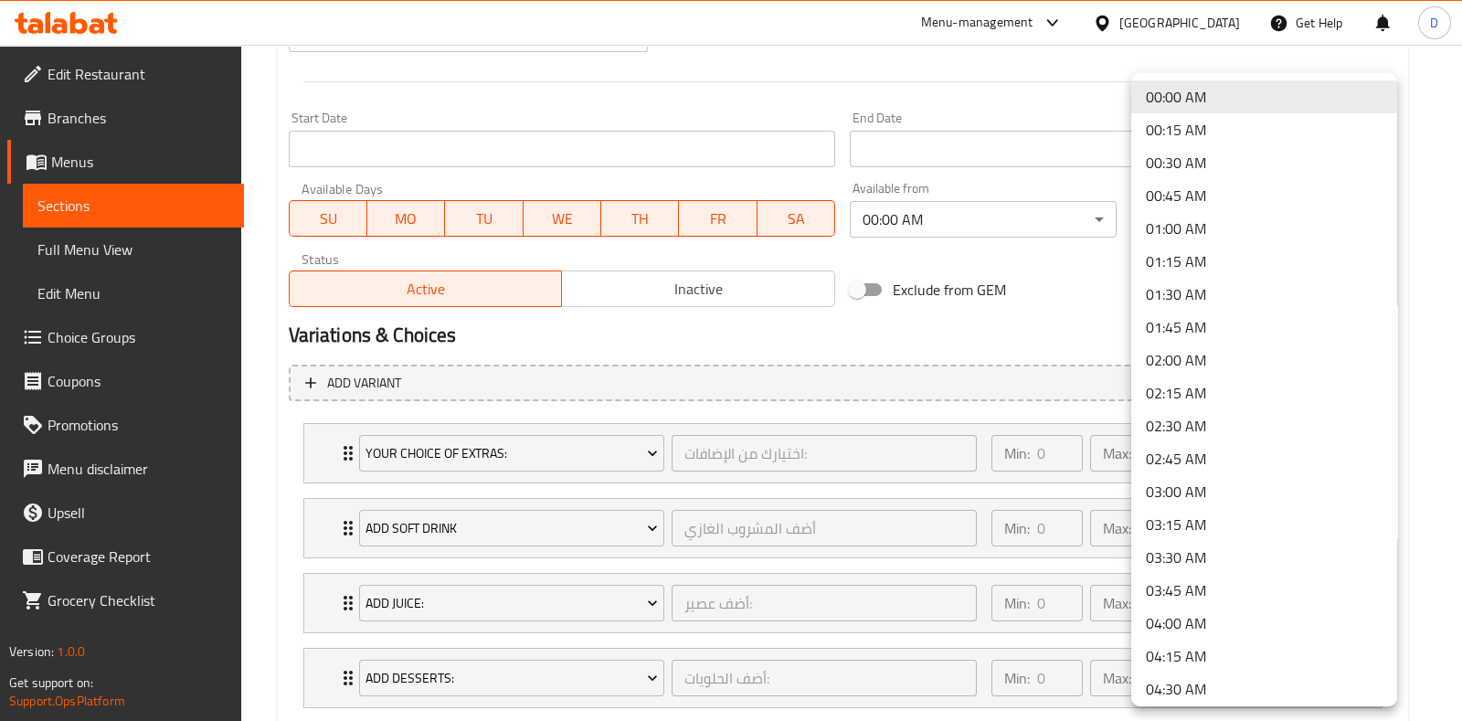
click at [996, 224] on div at bounding box center [731, 360] width 1462 height 721
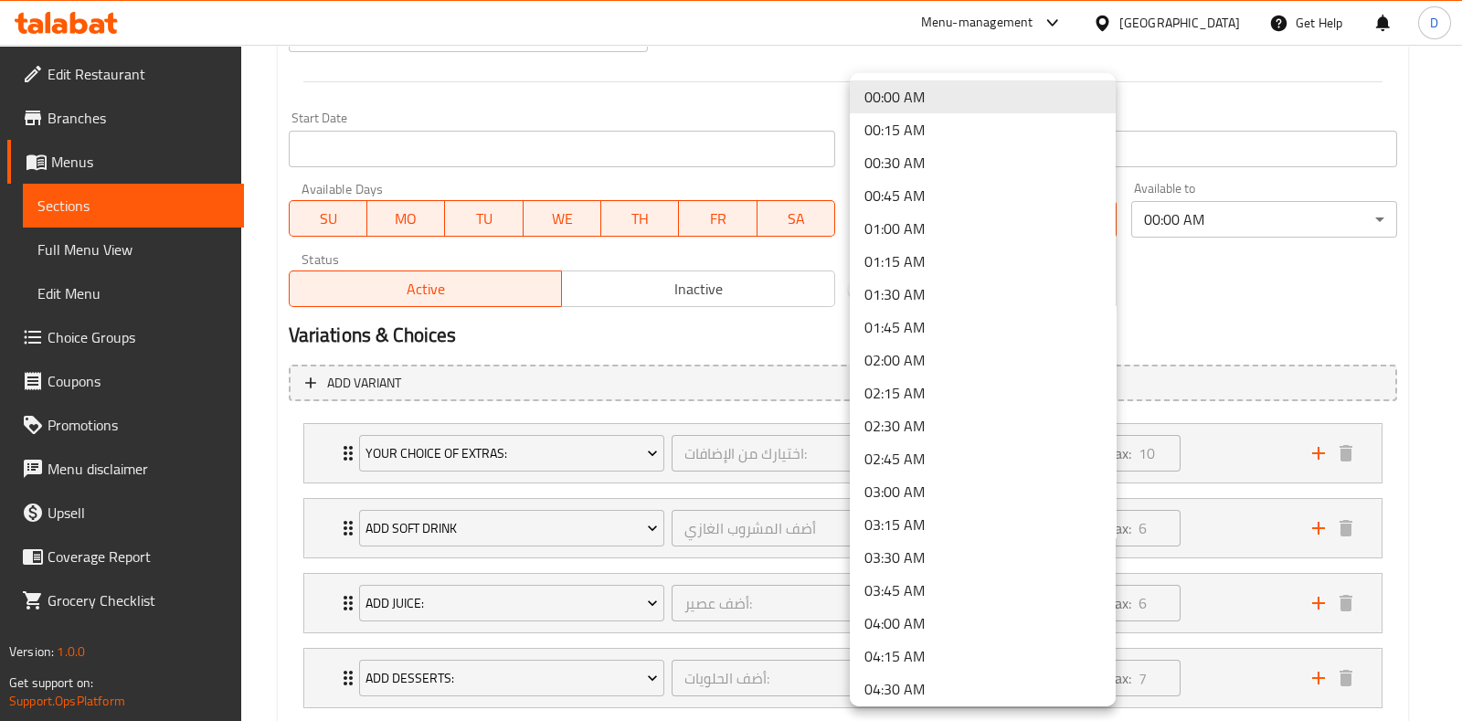
click at [1223, 252] on div at bounding box center [731, 360] width 1462 height 721
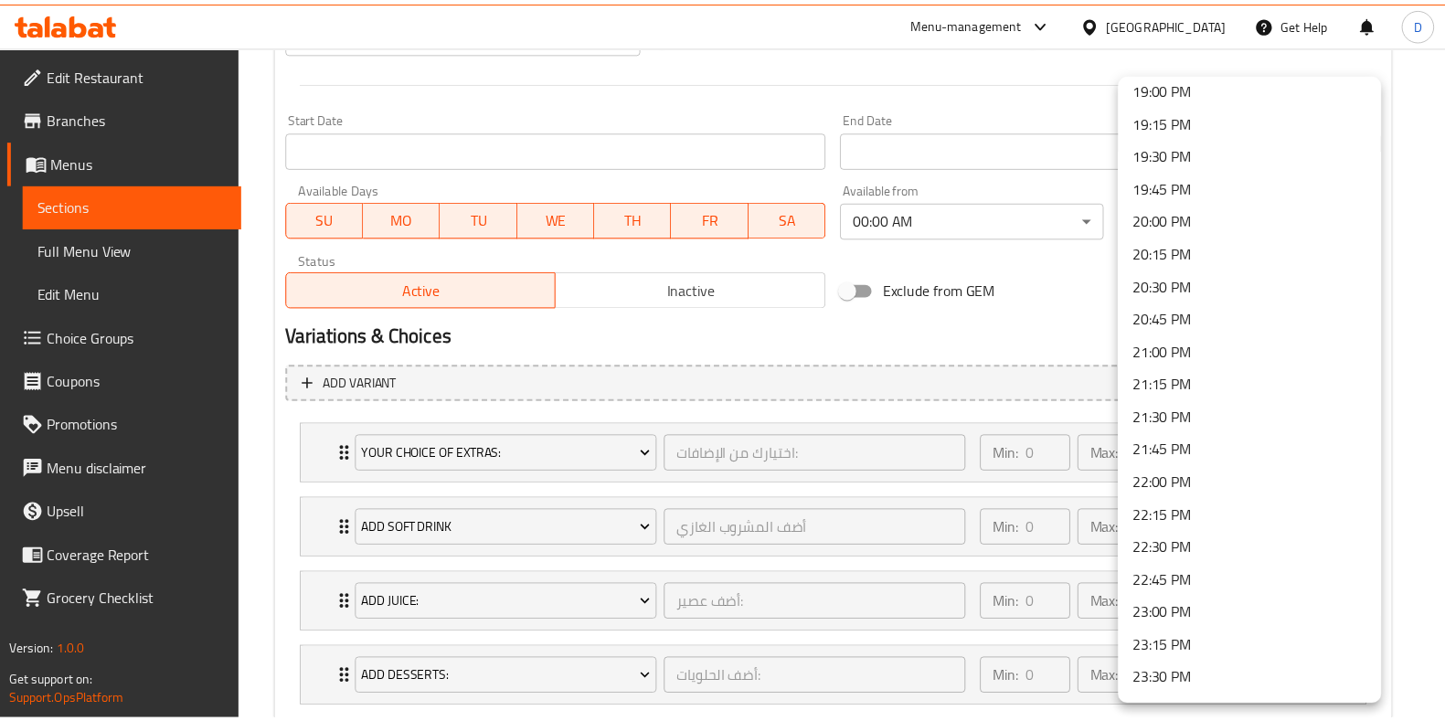
scroll to position [2570, 0]
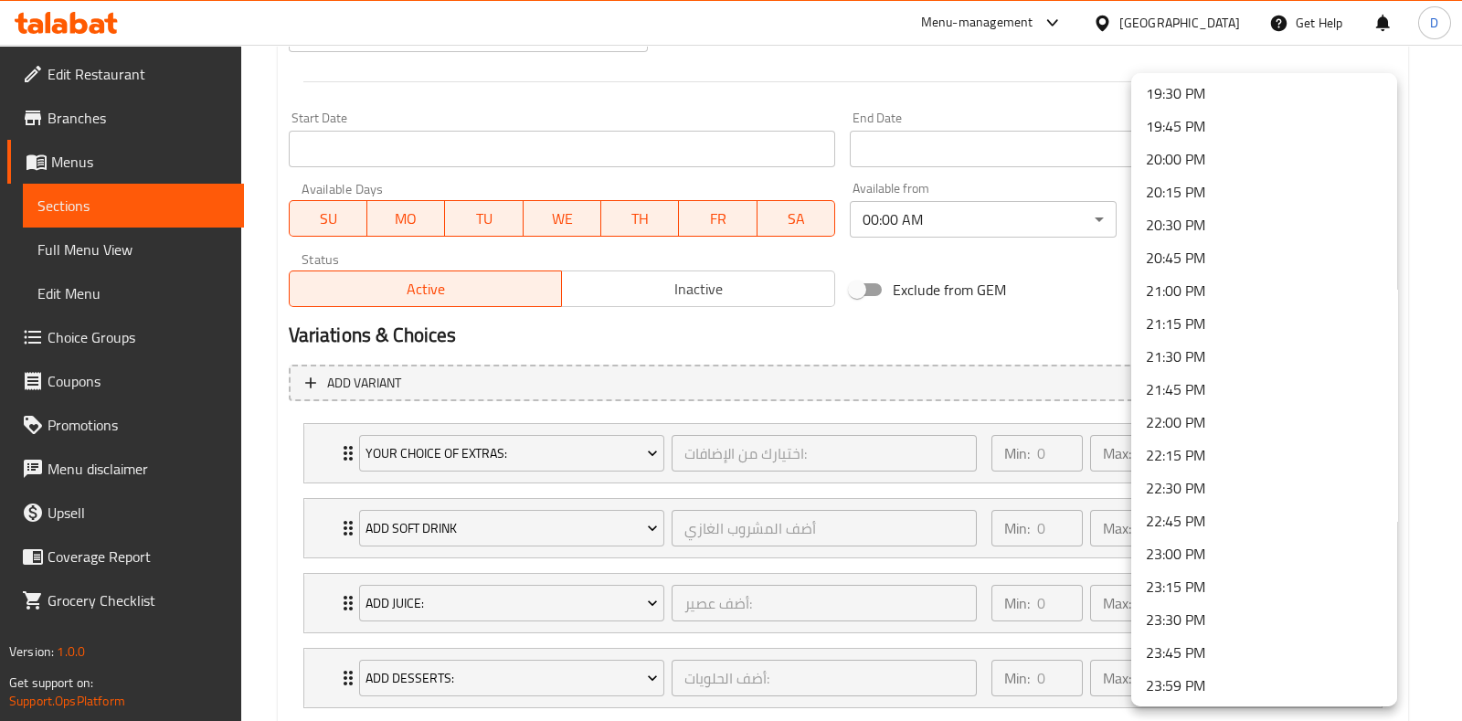
click at [1204, 682] on li "23:59 PM" at bounding box center [1264, 685] width 266 height 33
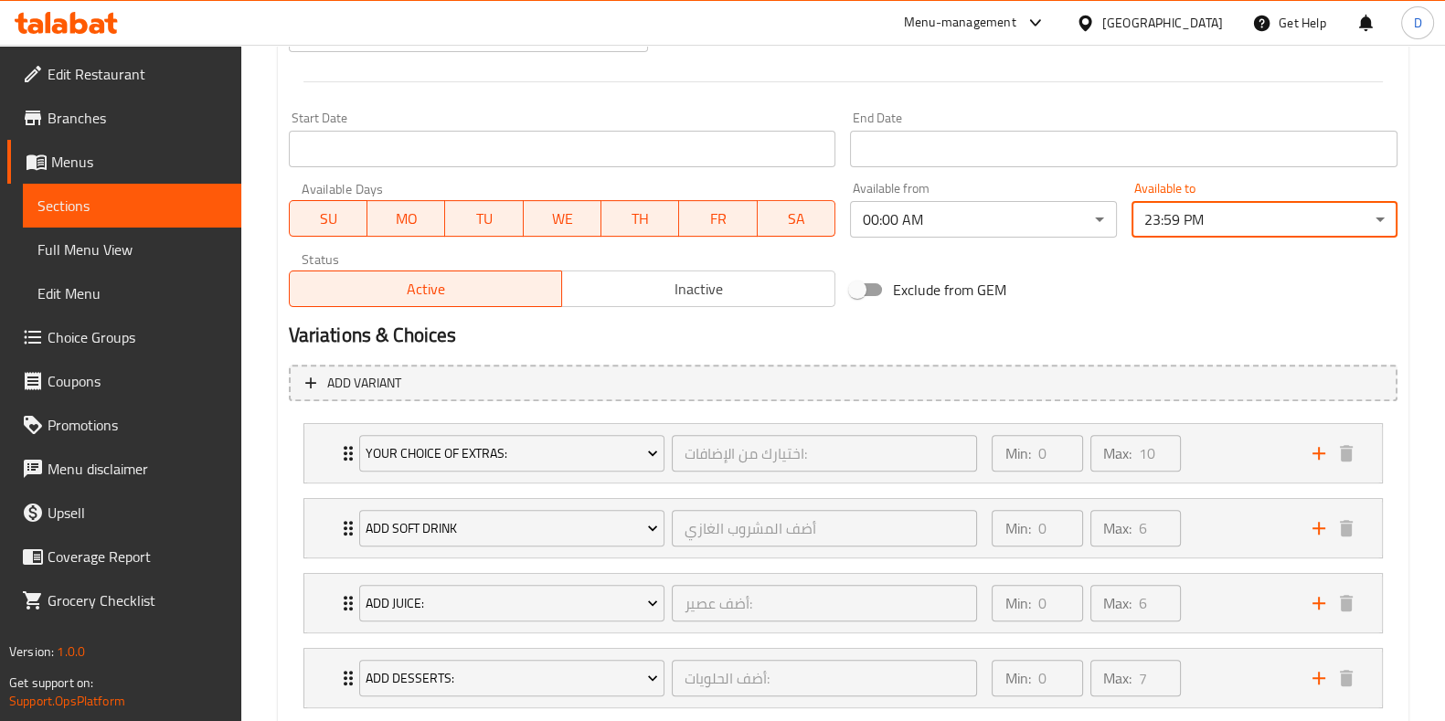
click at [1115, 285] on div "Exclude from GEM" at bounding box center [1030, 289] width 375 height 49
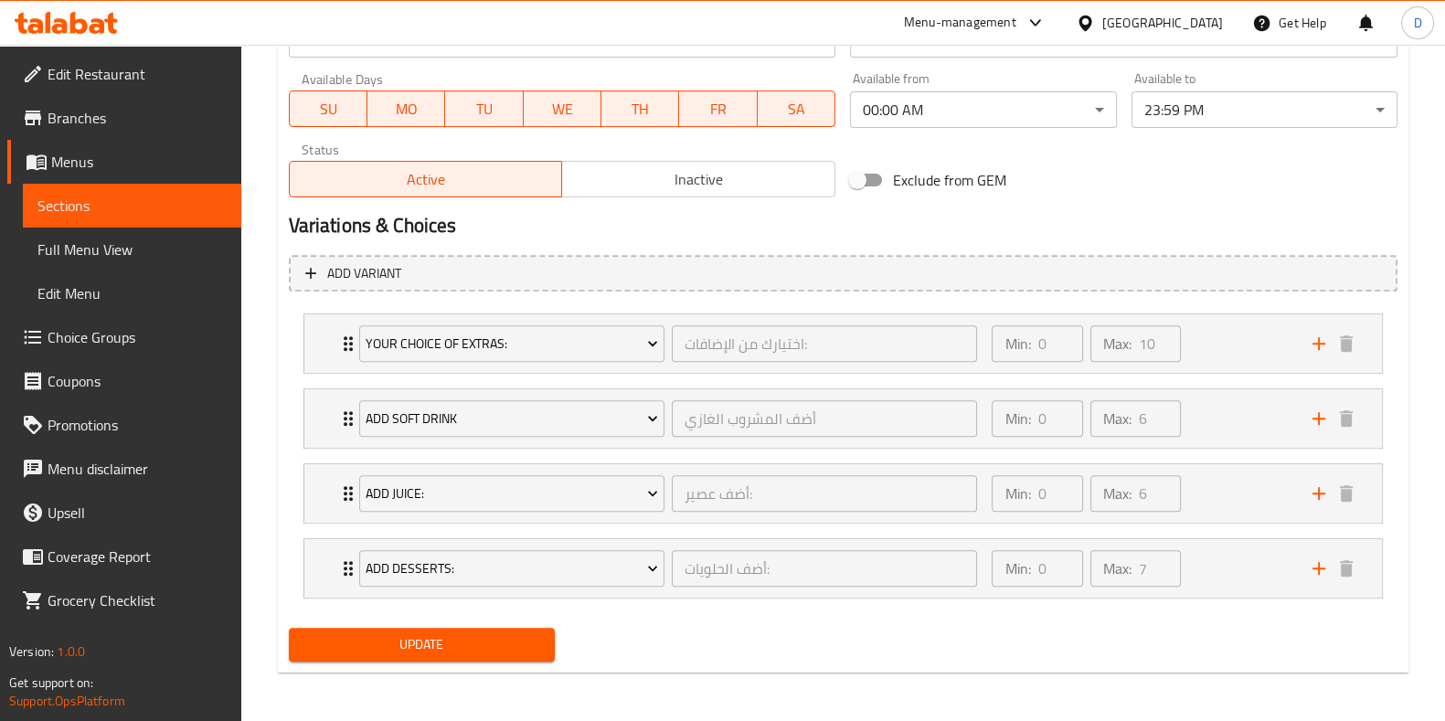
click at [539, 633] on span "Update" at bounding box center [421, 644] width 237 height 23
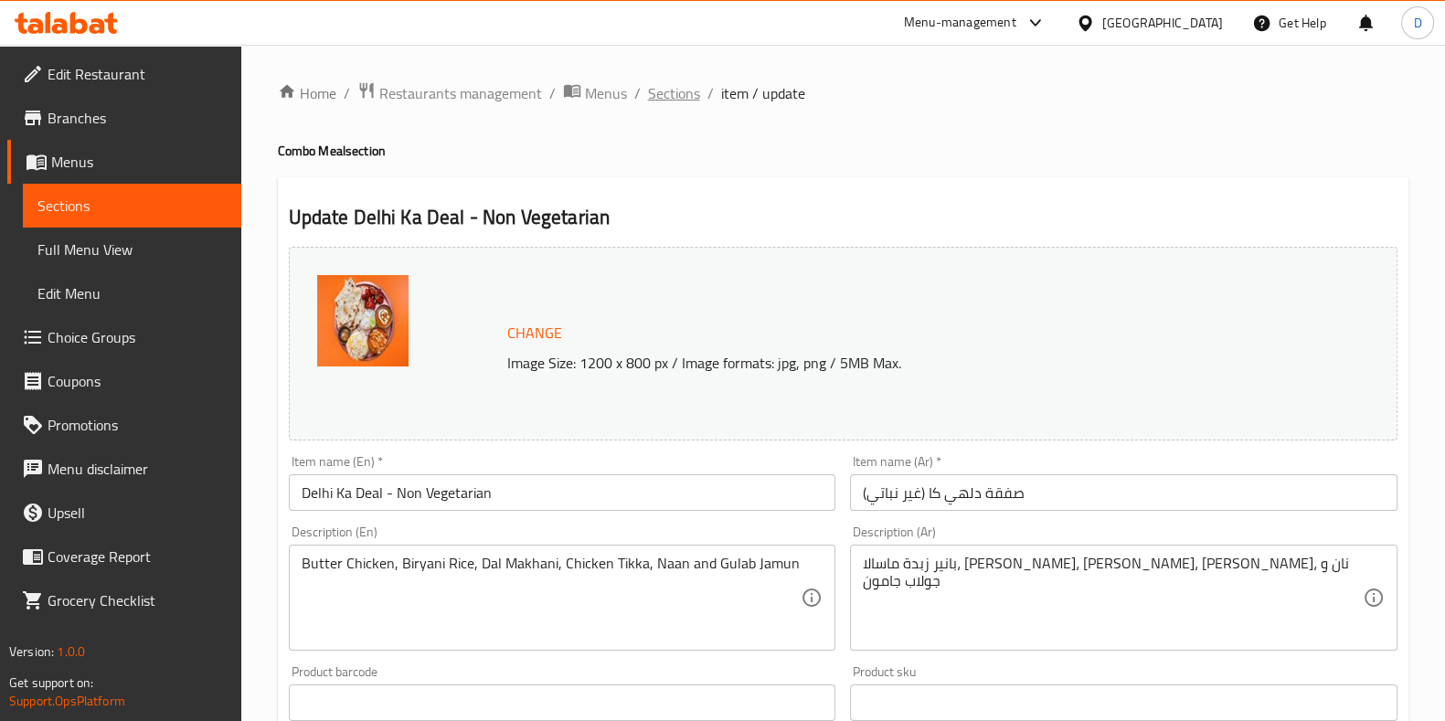
click at [667, 101] on span "Sections" at bounding box center [674, 93] width 52 height 22
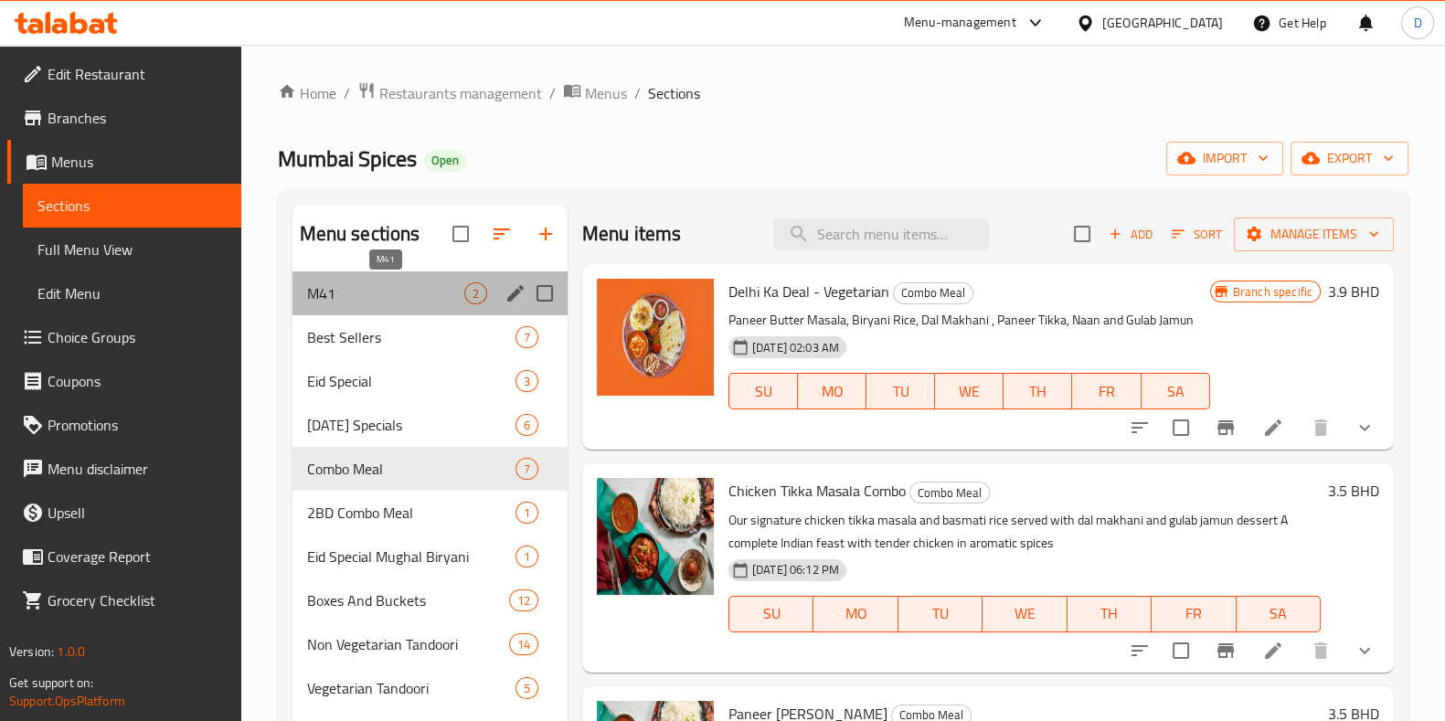
click at [352, 301] on span "M41" at bounding box center [385, 293] width 157 height 22
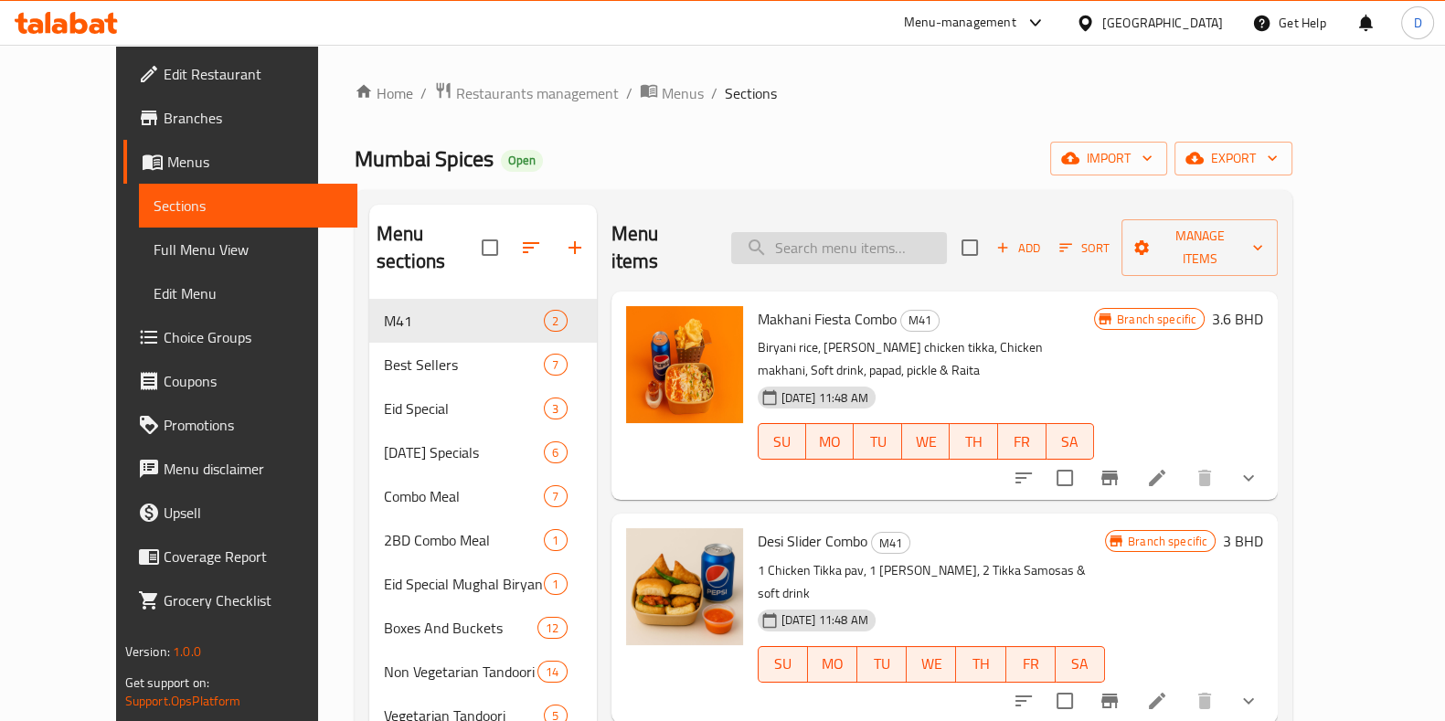
click at [881, 233] on input "search" at bounding box center [839, 248] width 216 height 32
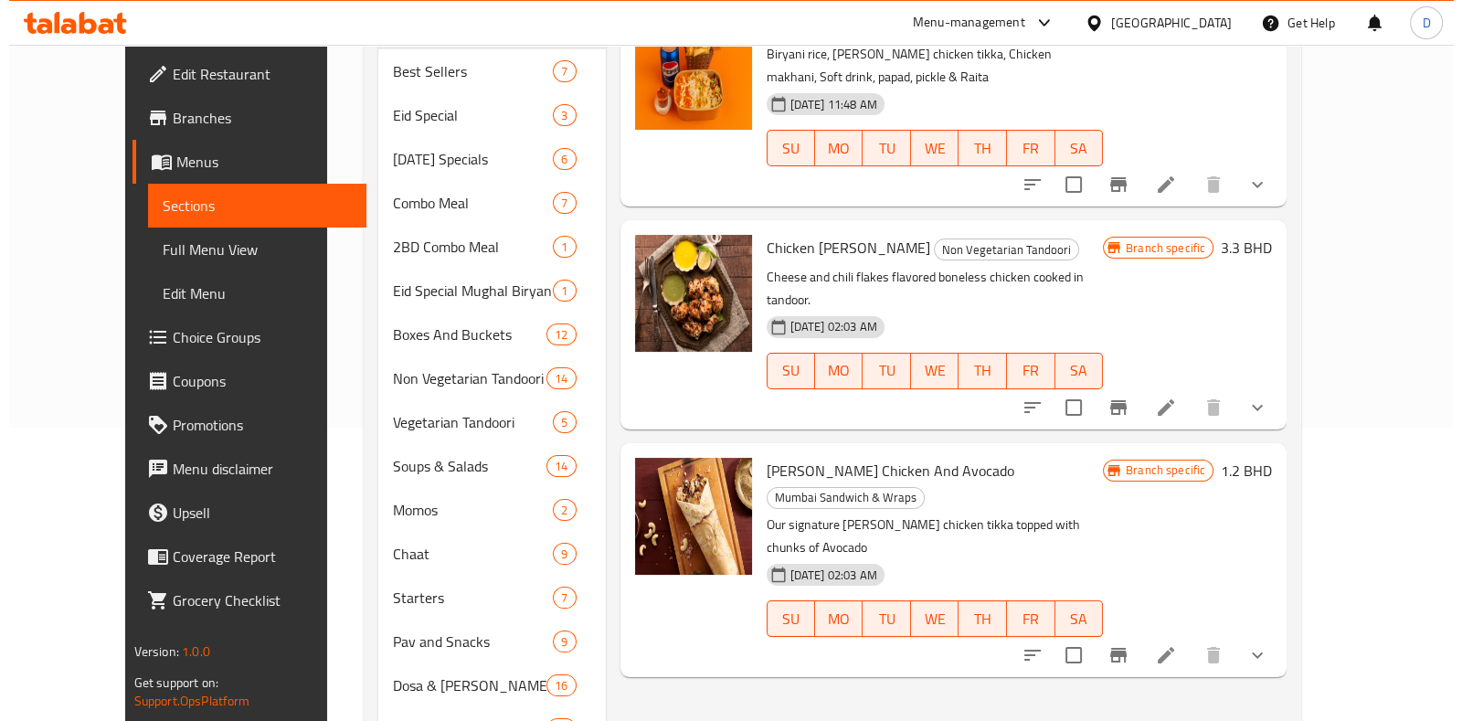
scroll to position [299, 0]
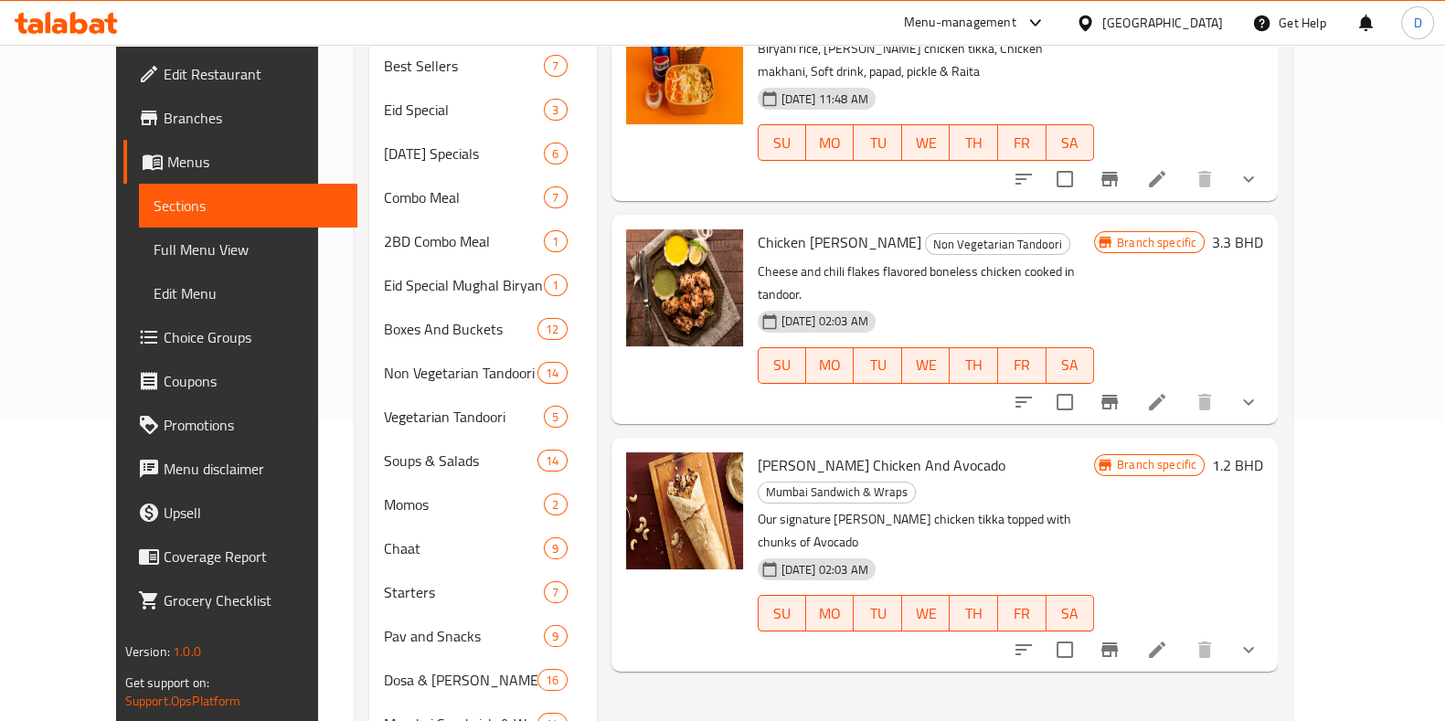
type input "jerry"
click at [1118, 643] on icon "Branch-specific-item" at bounding box center [1109, 650] width 16 height 15
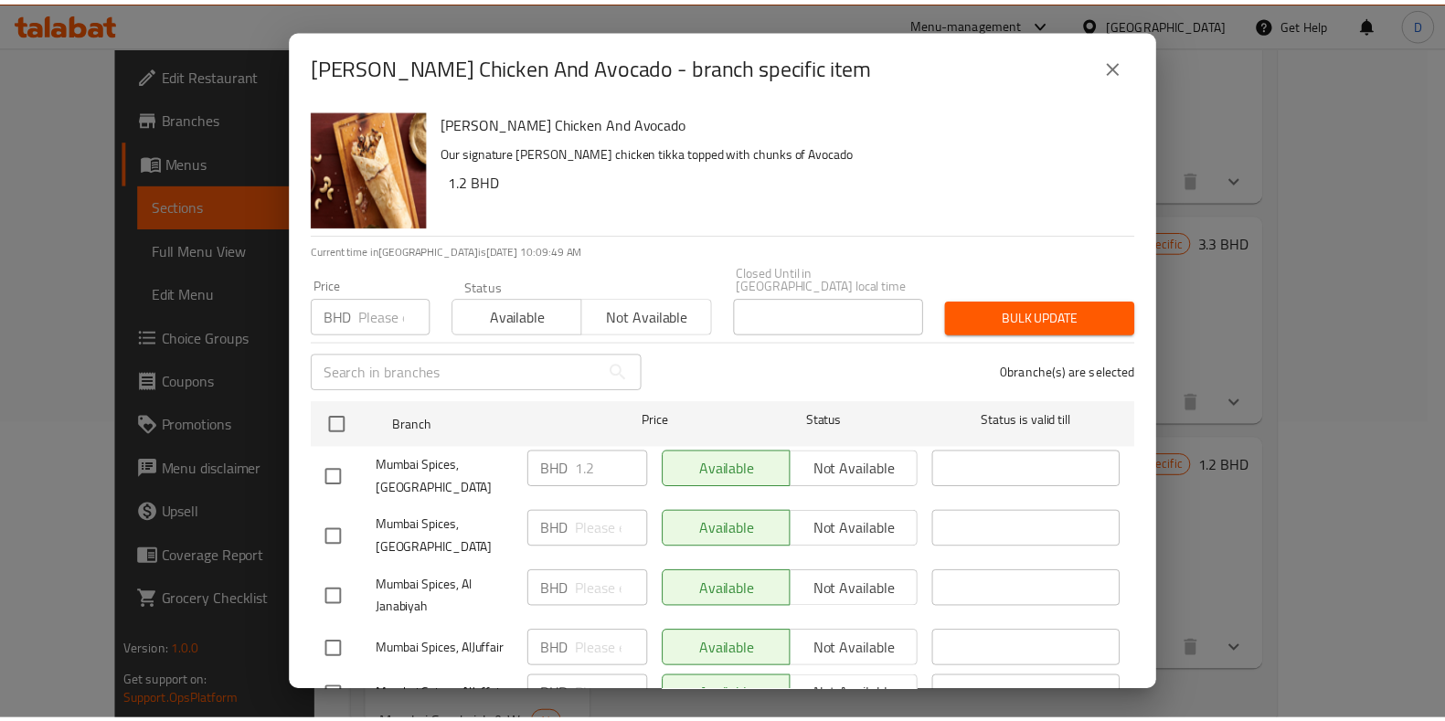
scroll to position [433, 0]
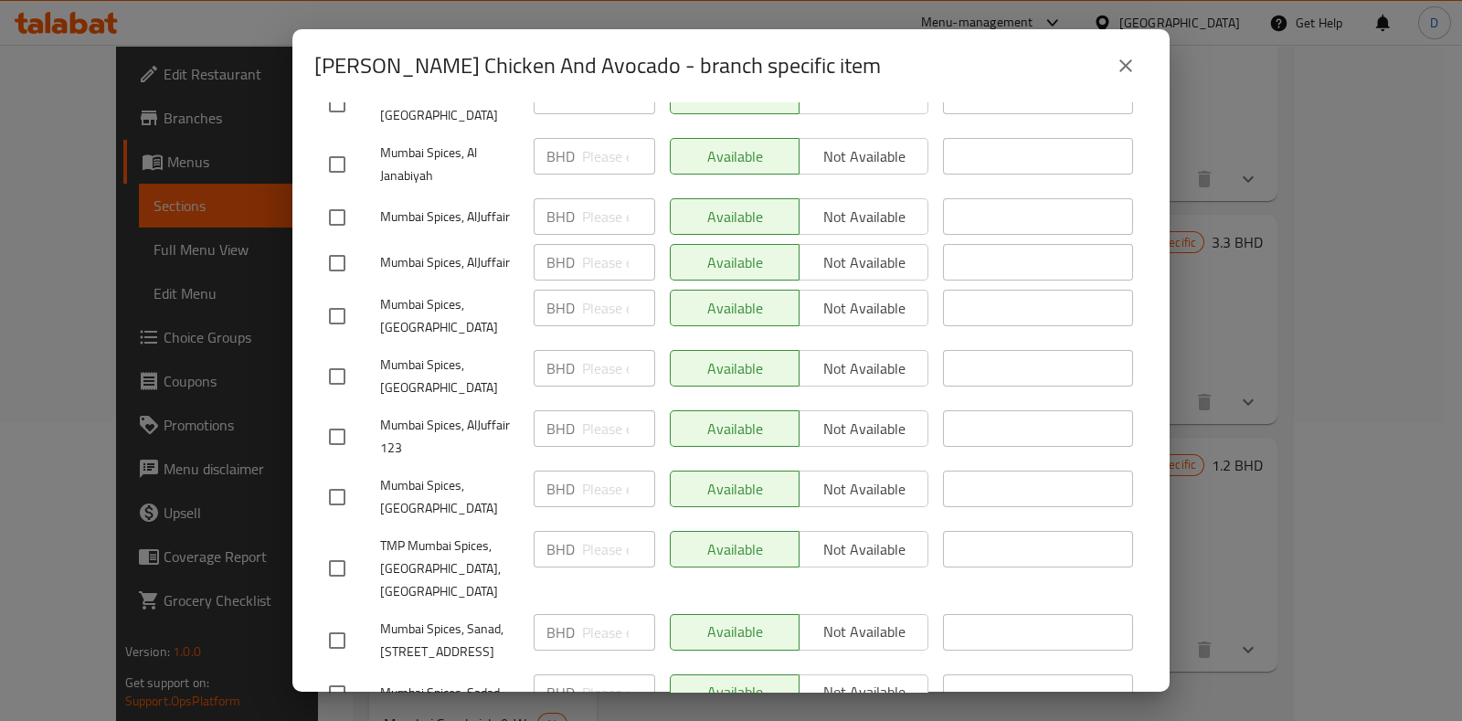
click at [1124, 73] on icon "close" at bounding box center [1126, 66] width 22 height 22
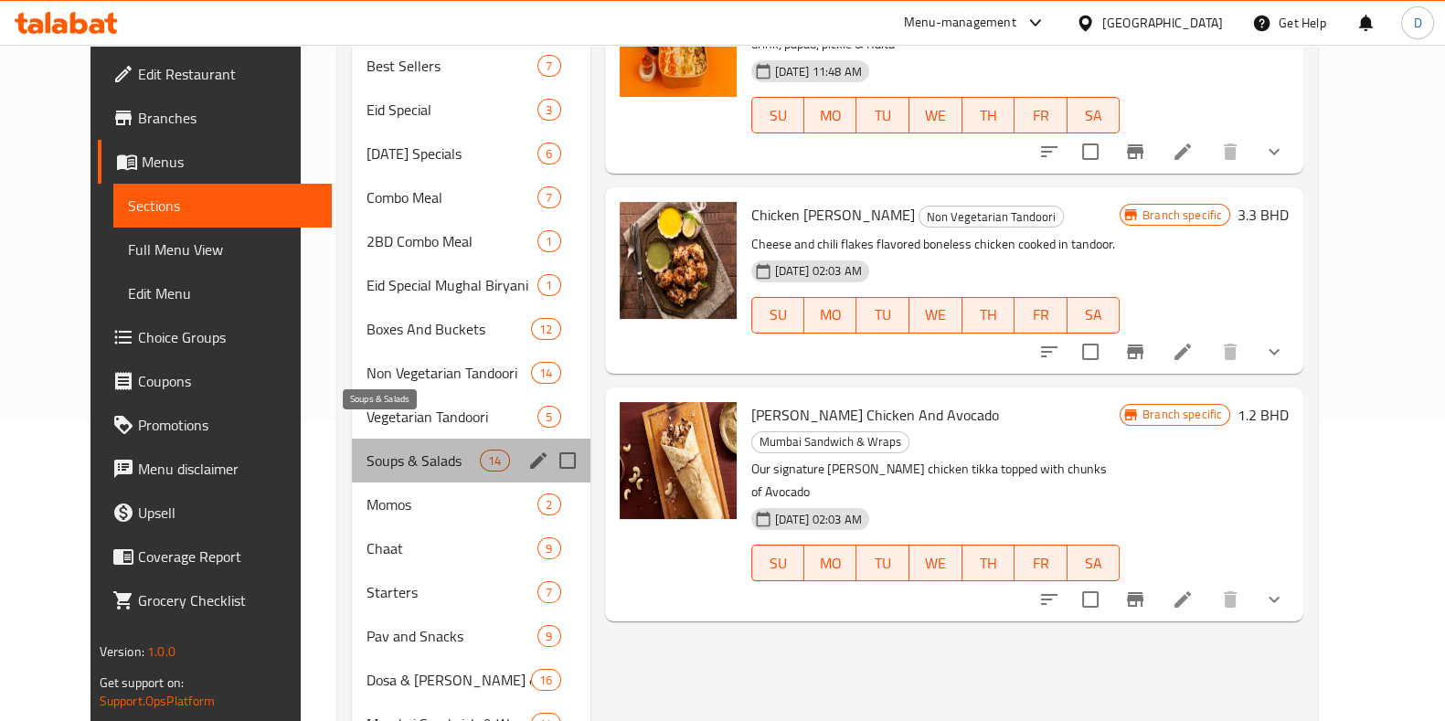
click at [398, 450] on span "Soups & Salads" at bounding box center [422, 461] width 113 height 22
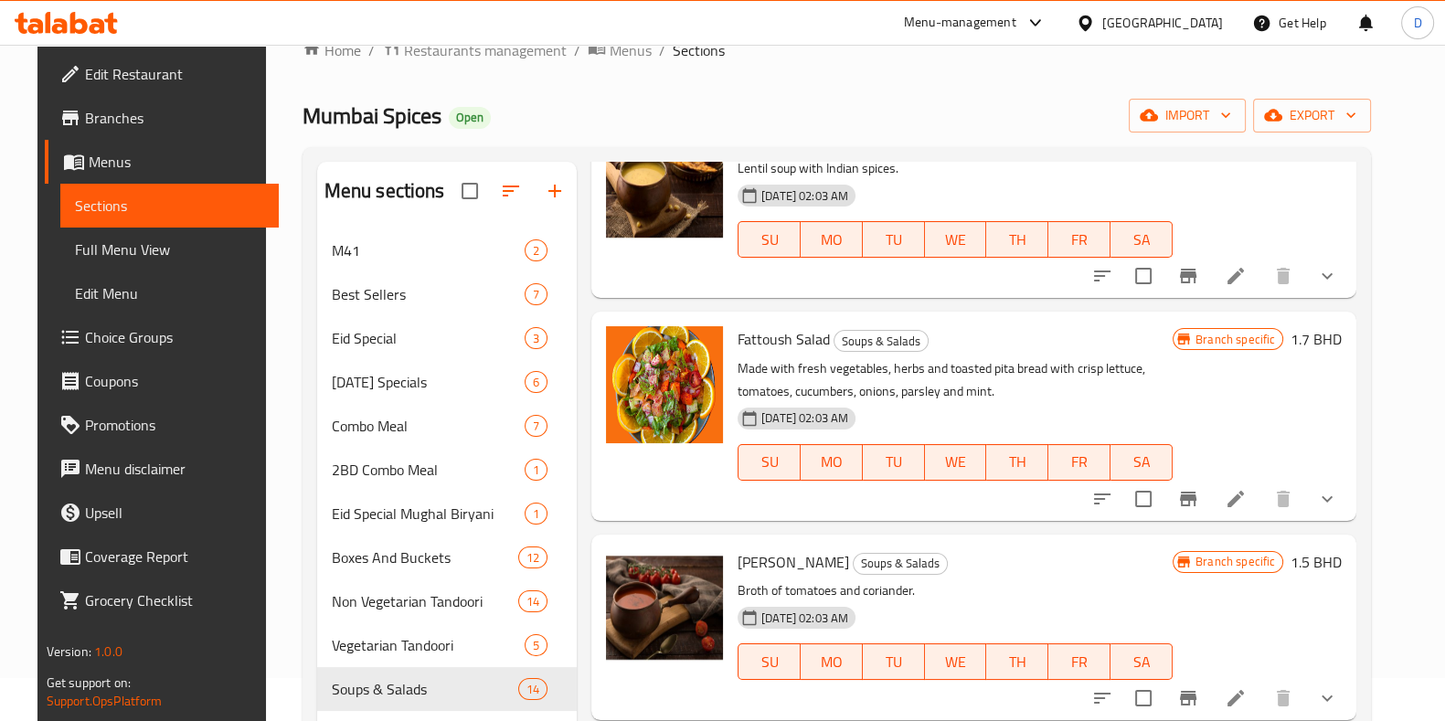
scroll to position [107, 0]
